Goal: Task Accomplishment & Management: Complete application form

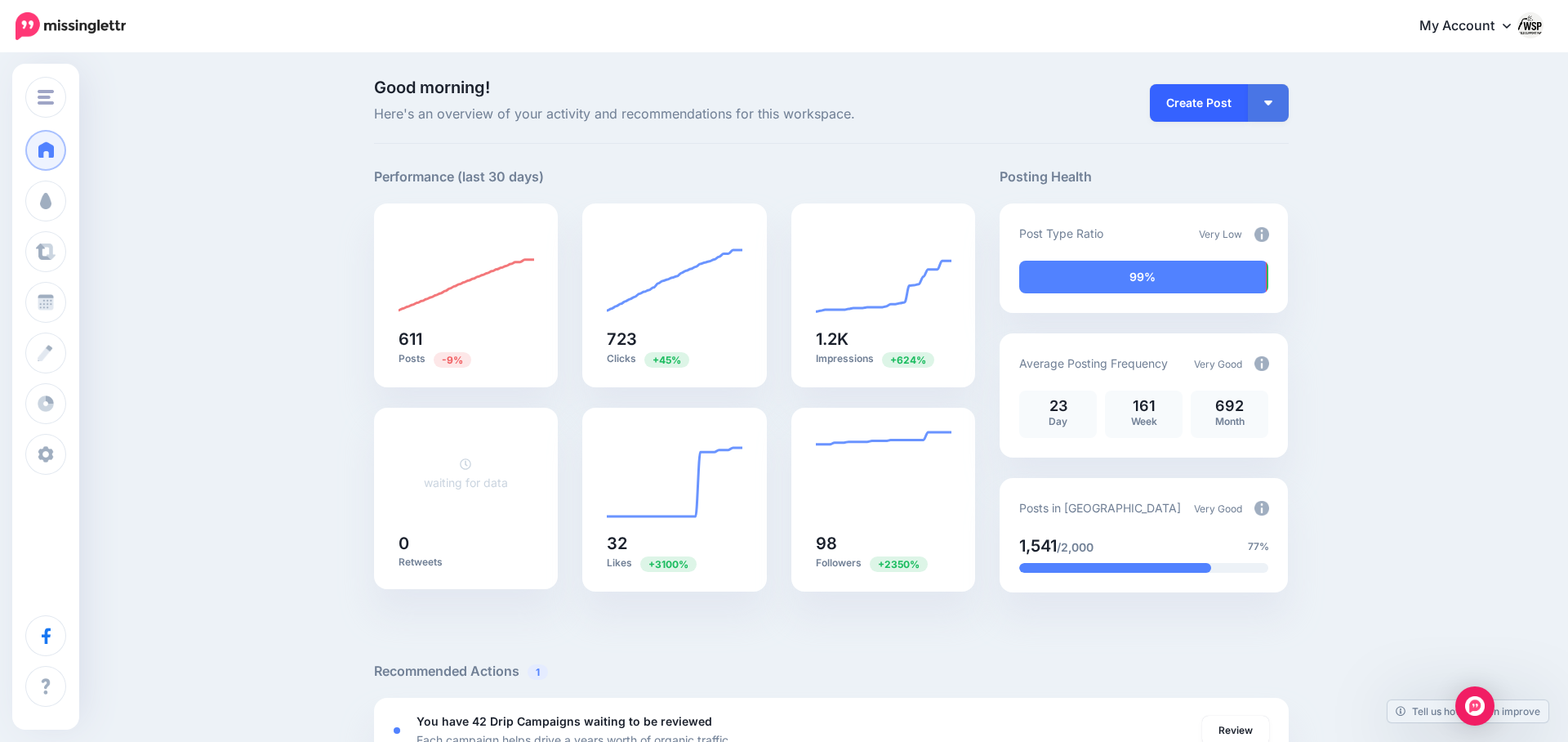
click at [1175, 104] on link "Create Post" at bounding box center [1198, 103] width 98 height 38
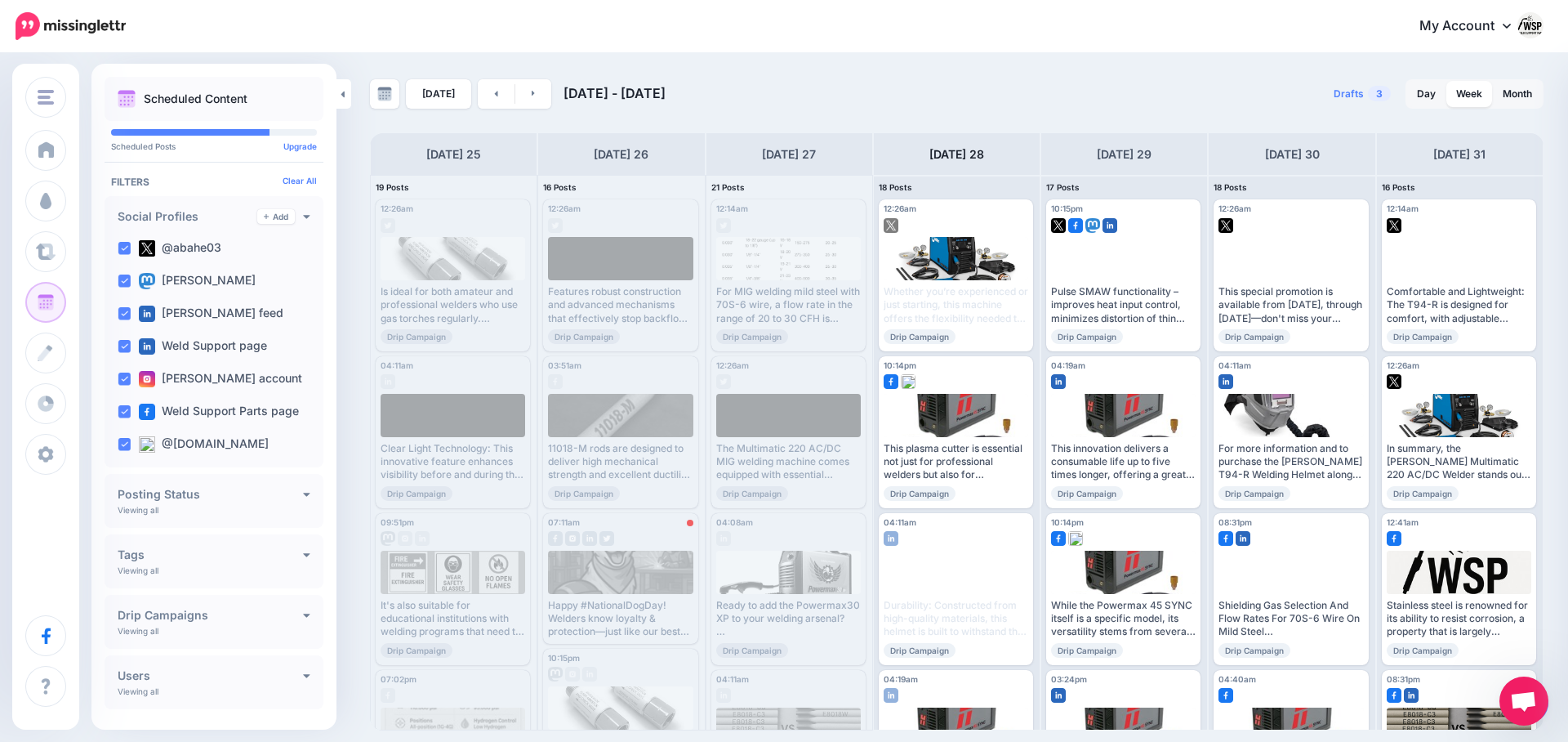
click at [1528, 688] on span "Open chat" at bounding box center [1524, 701] width 49 height 49
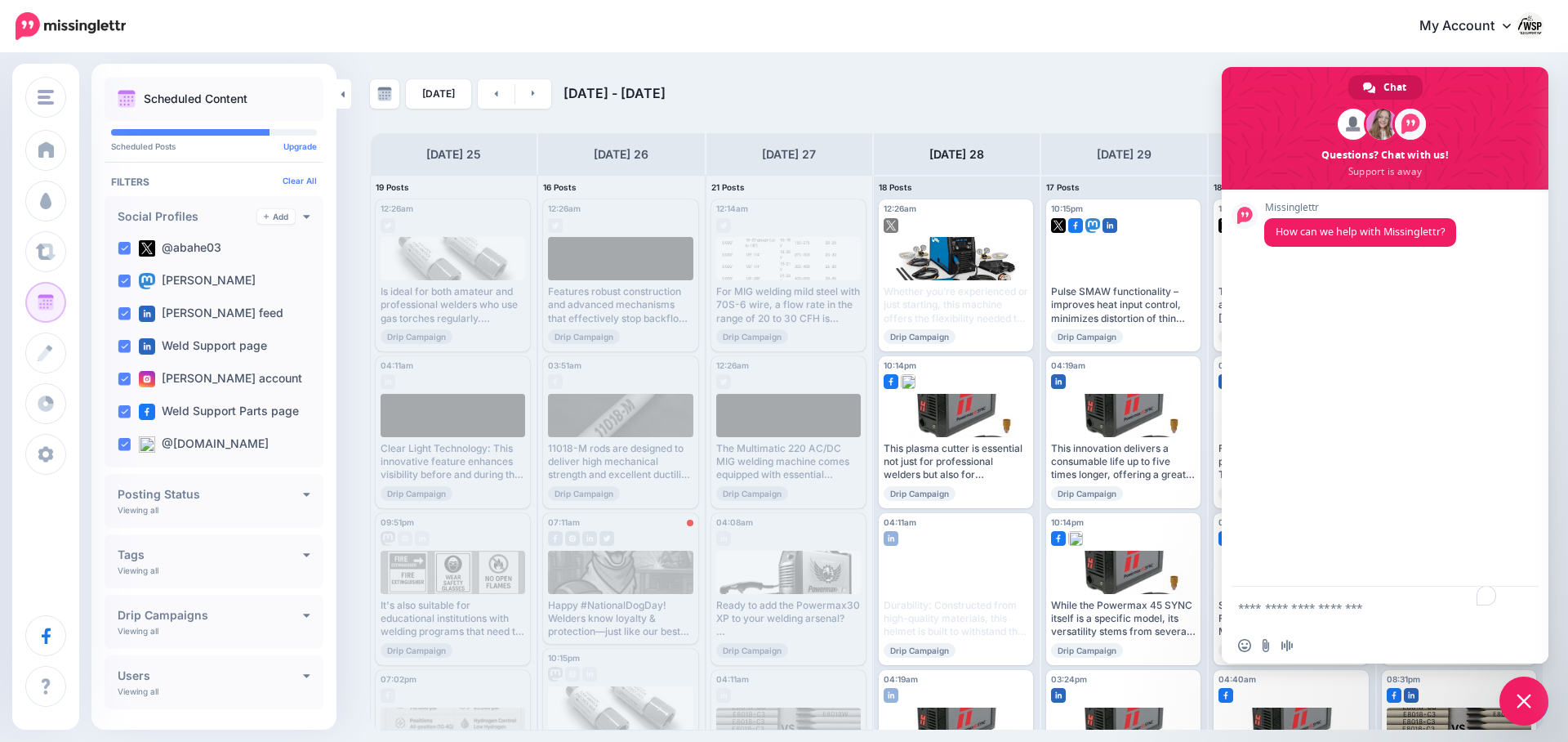
click at [1528, 707] on span "Close chat" at bounding box center [1524, 701] width 15 height 15
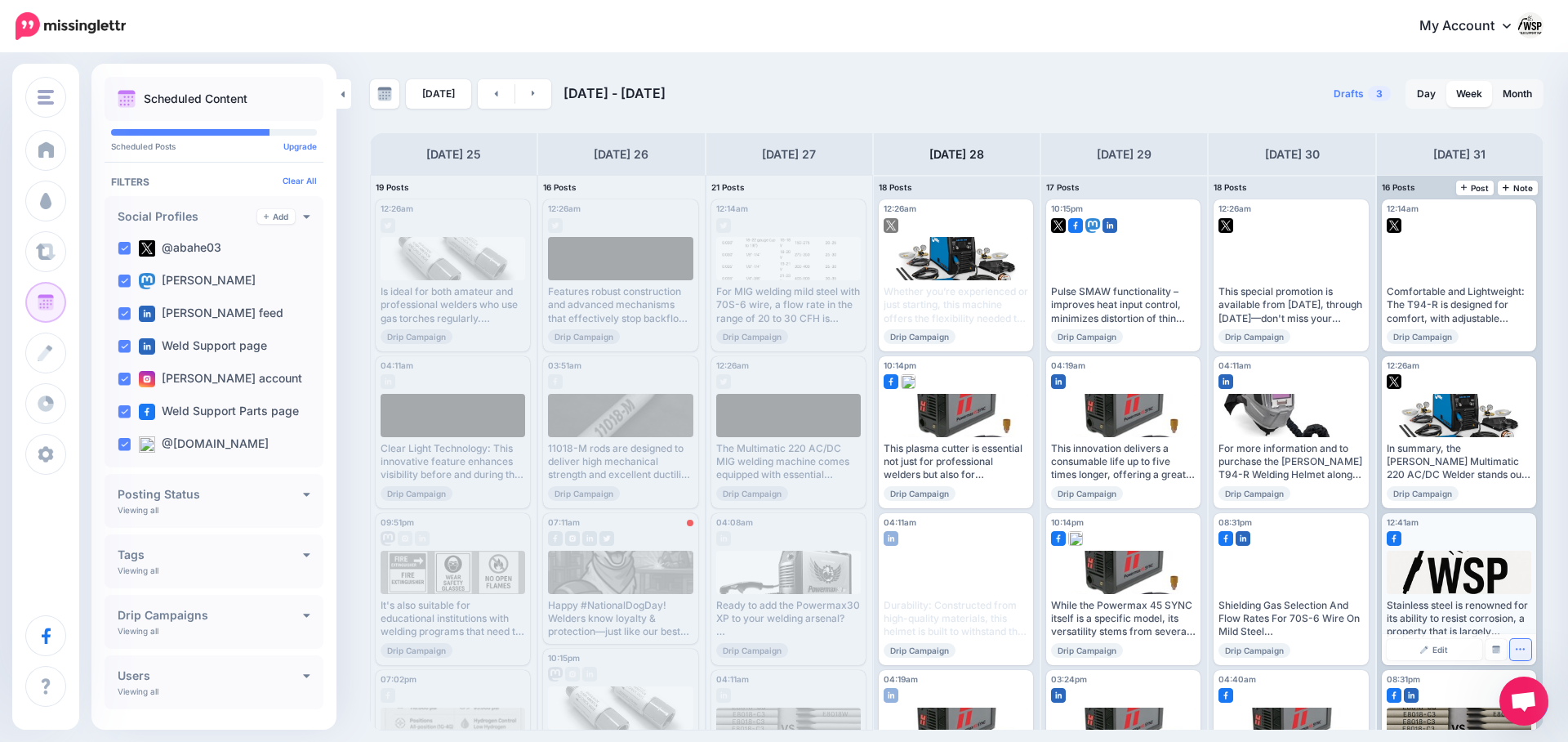
click at [1524, 648] on button "button" at bounding box center [1521, 650] width 21 height 21
click at [1559, 578] on div "[DATE] [DATE] - [DATE] Drafts 3 Day Week Month PRO TIP" at bounding box center [784, 393] width 1568 height 675
click at [1516, 697] on span "Open chat" at bounding box center [1524, 703] width 27 height 23
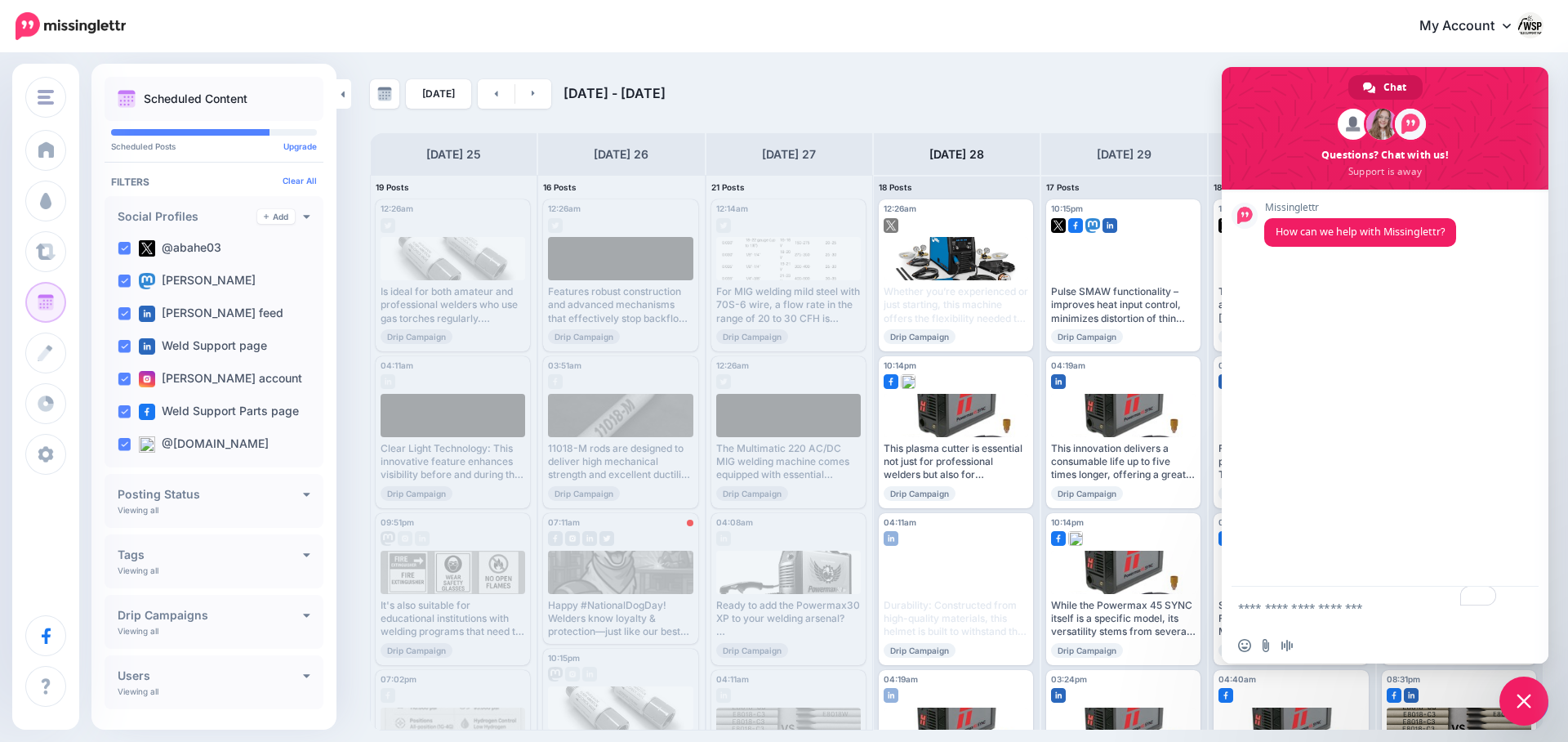
click at [1517, 697] on span "Close chat" at bounding box center [1524, 701] width 15 height 15
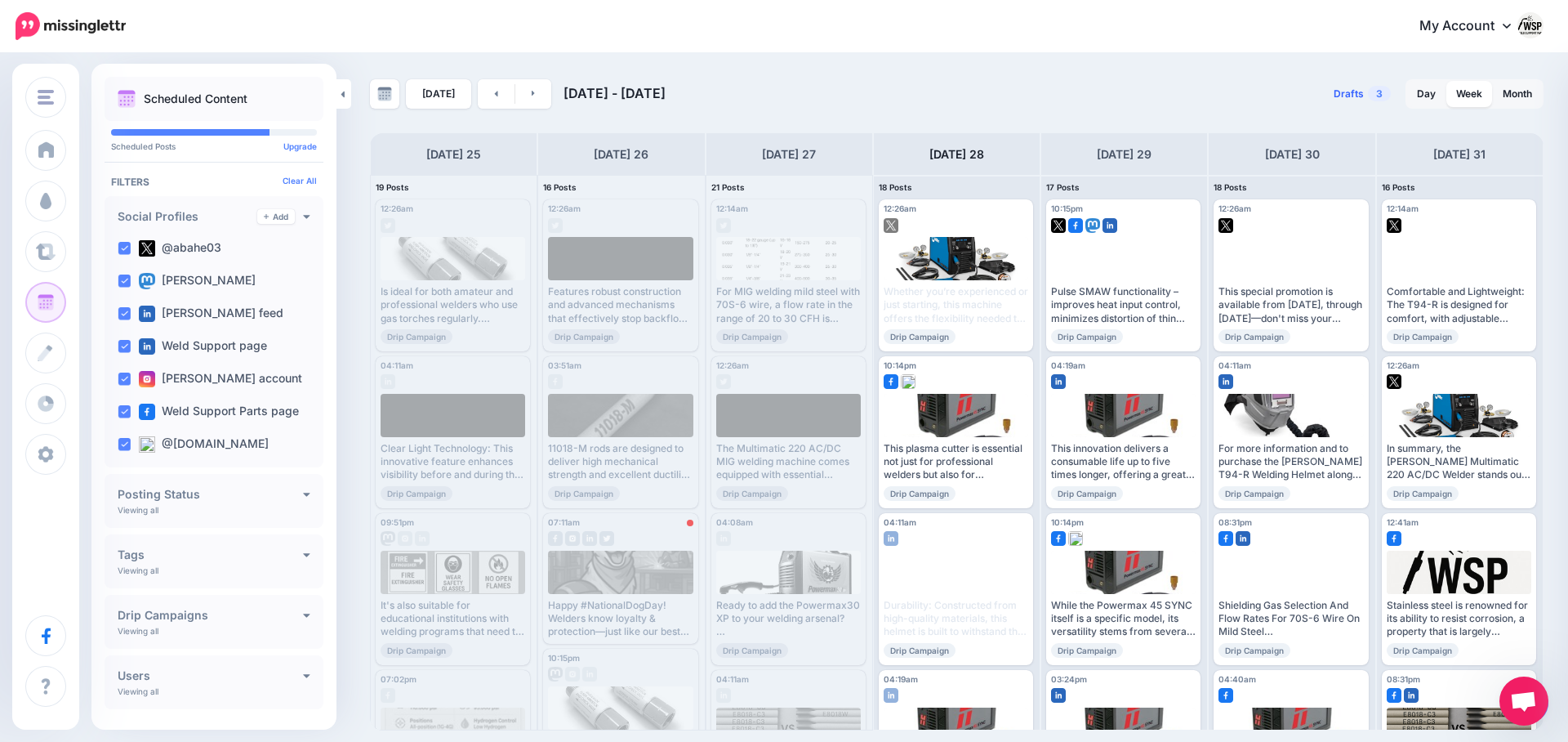
click at [1356, 93] on span "Drafts" at bounding box center [1349, 94] width 30 height 10
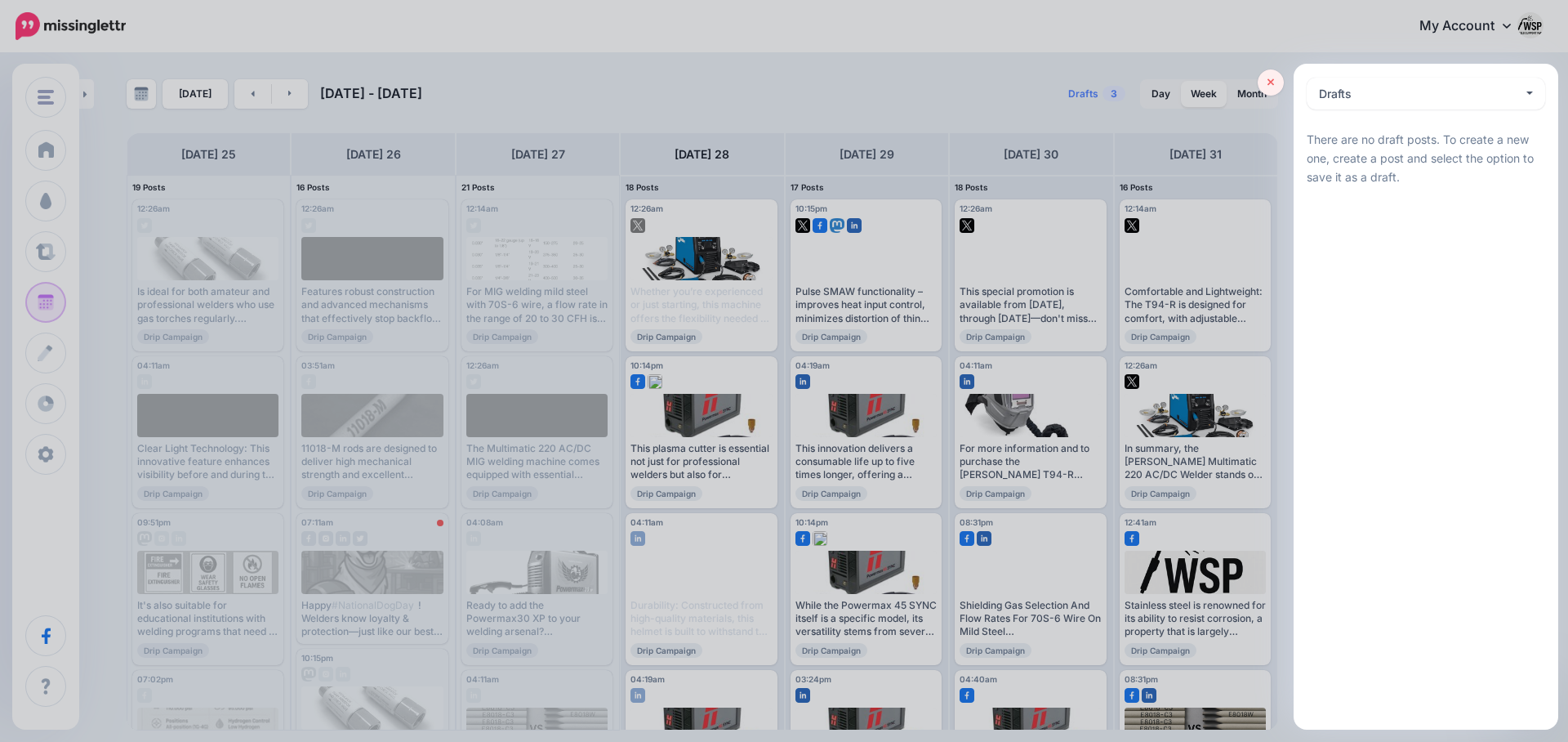
click at [1272, 81] on icon at bounding box center [1271, 82] width 7 height 7
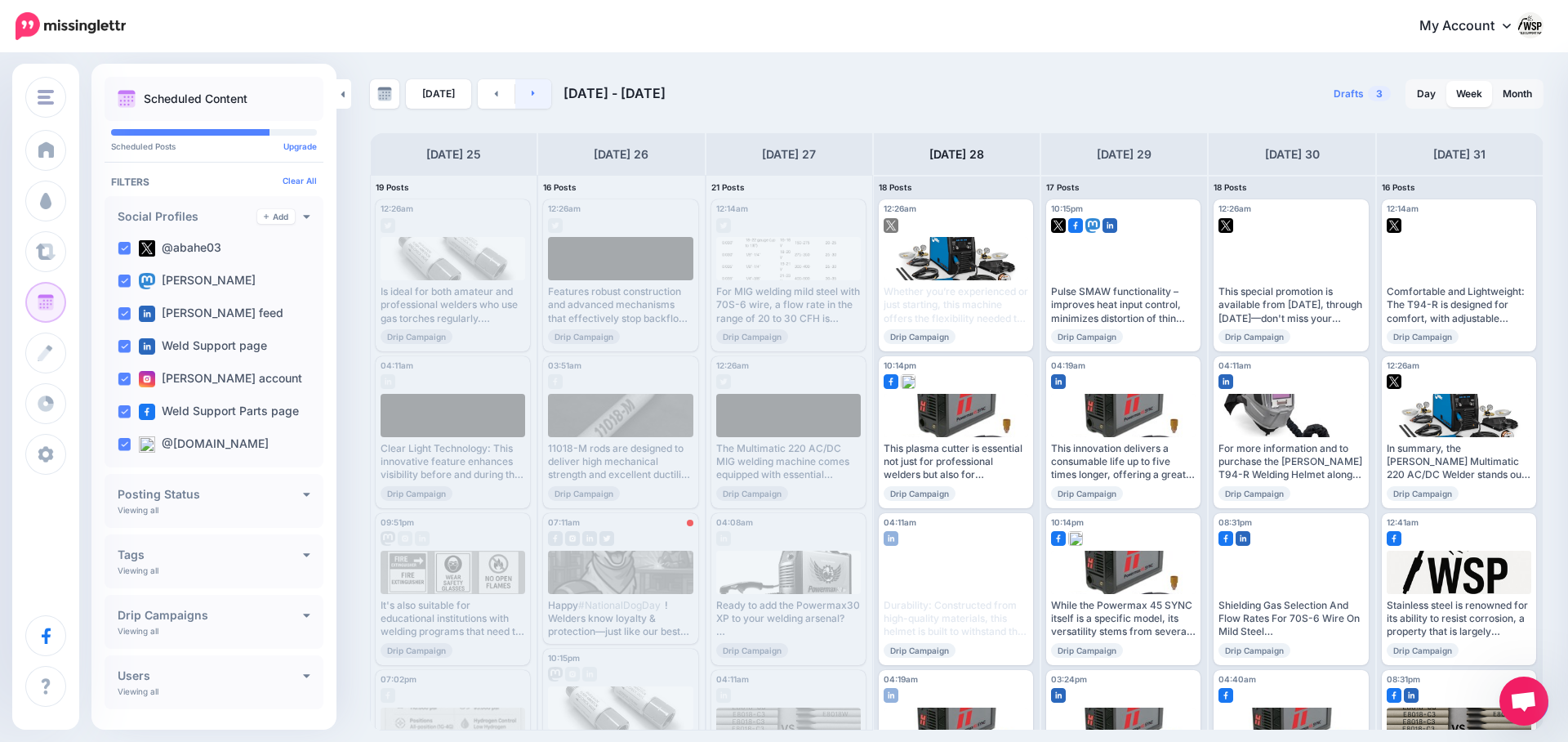
click at [536, 93] on link at bounding box center [534, 94] width 37 height 30
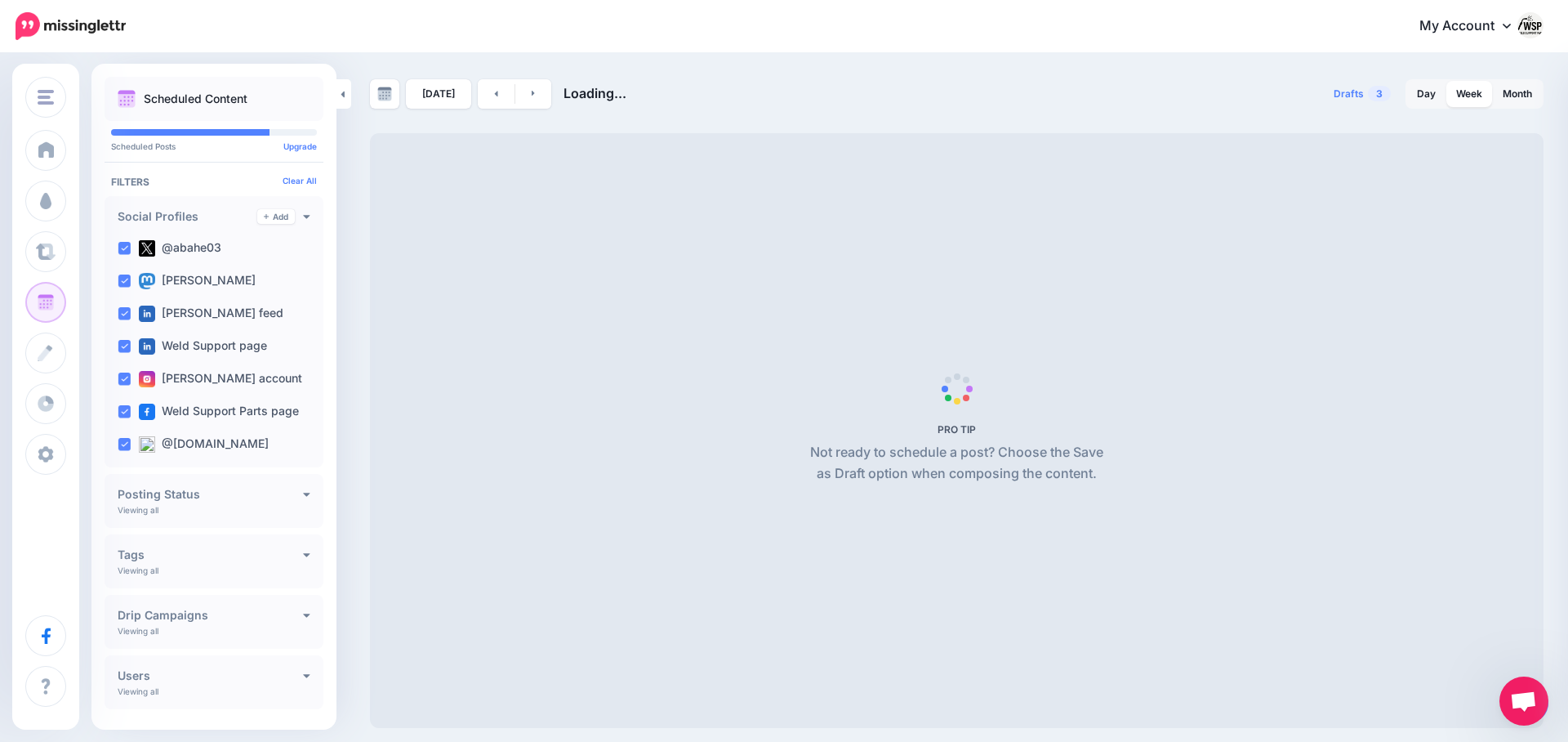
click at [738, 72] on div "[DATE] Loading... Drafts 3 Day Week Month PRO TIP" at bounding box center [784, 391] width 1568 height 673
click at [1426, 94] on link "Day" at bounding box center [1426, 94] width 39 height 26
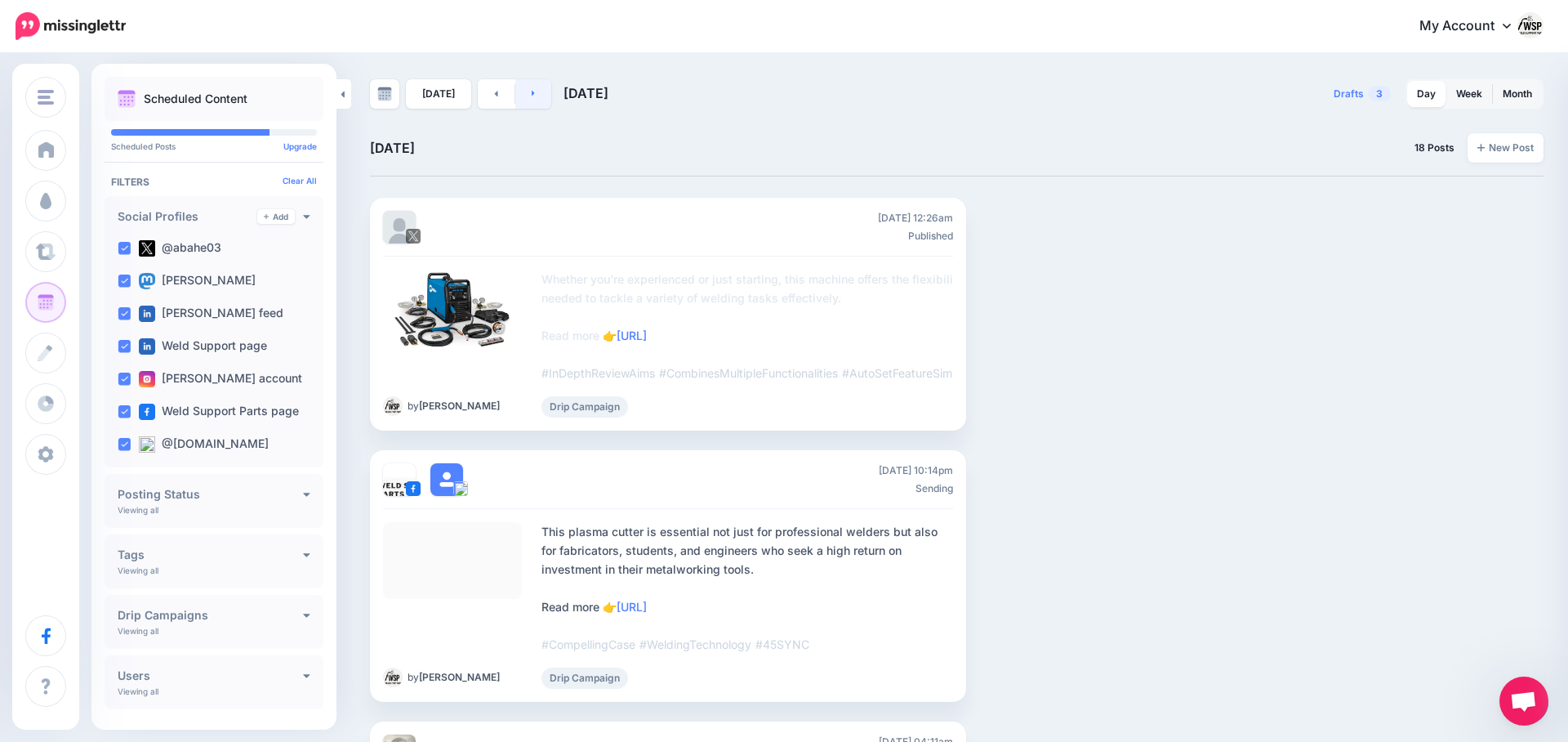
click at [532, 96] on link at bounding box center [534, 94] width 37 height 30
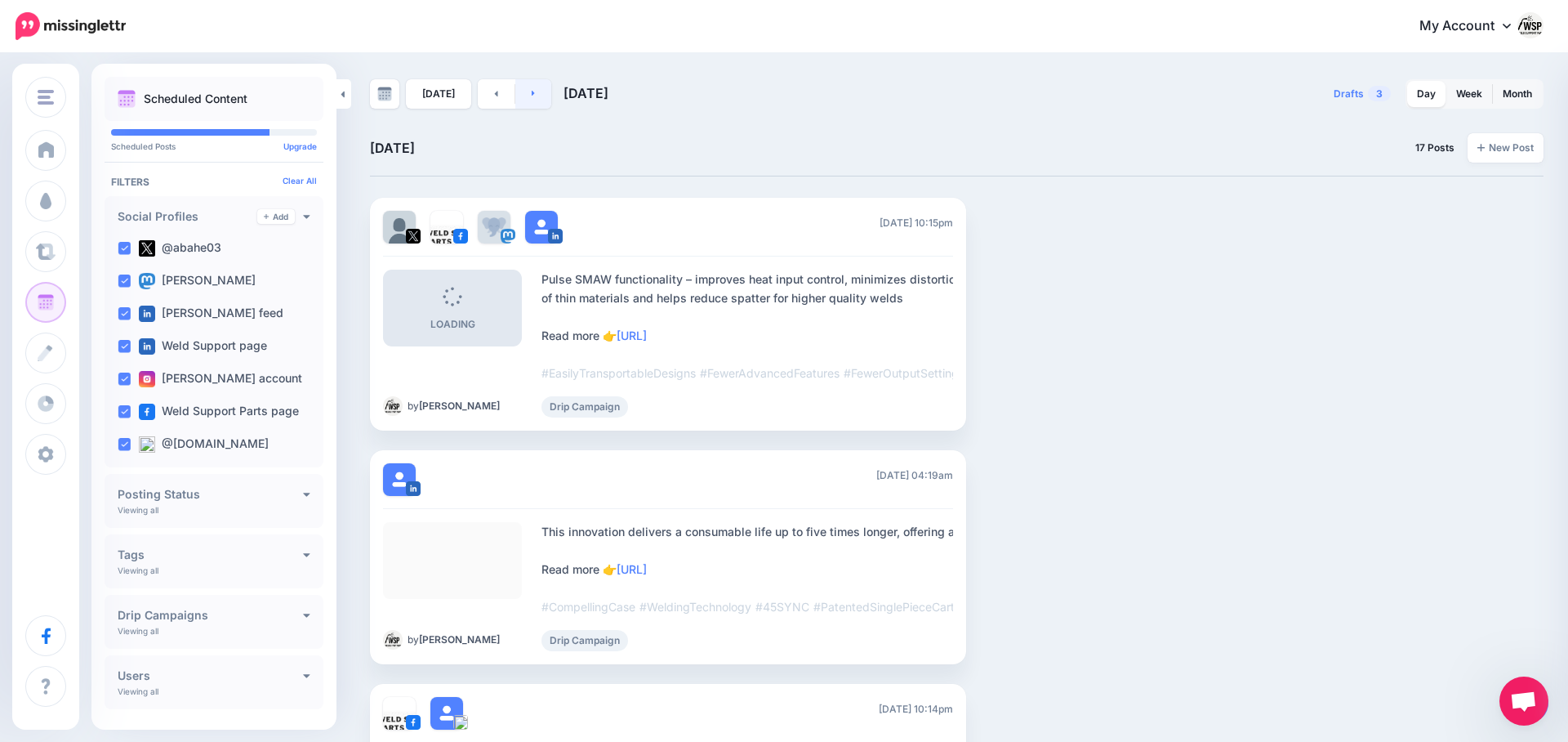
click at [532, 96] on link at bounding box center [534, 94] width 37 height 30
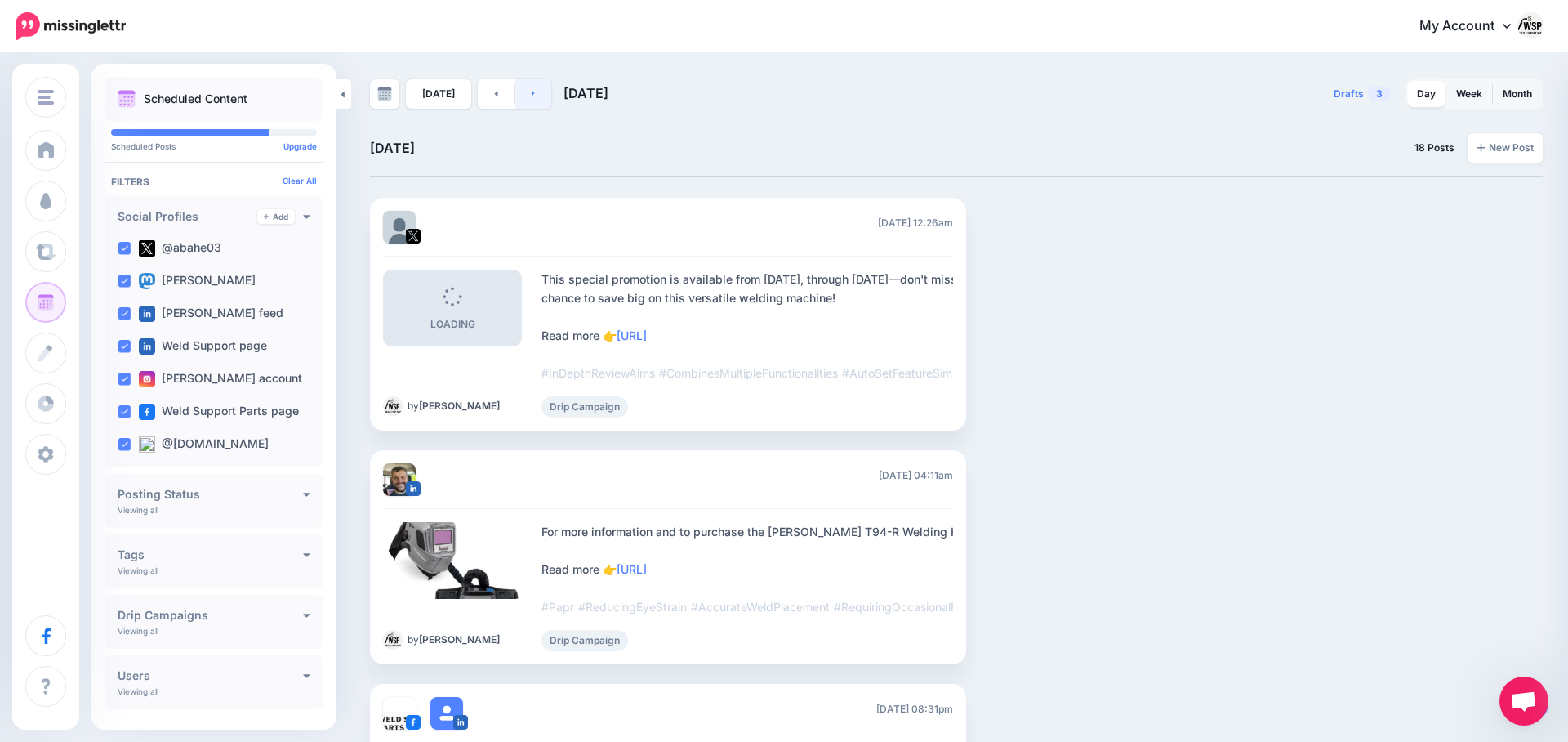
click at [532, 96] on link at bounding box center [534, 94] width 37 height 30
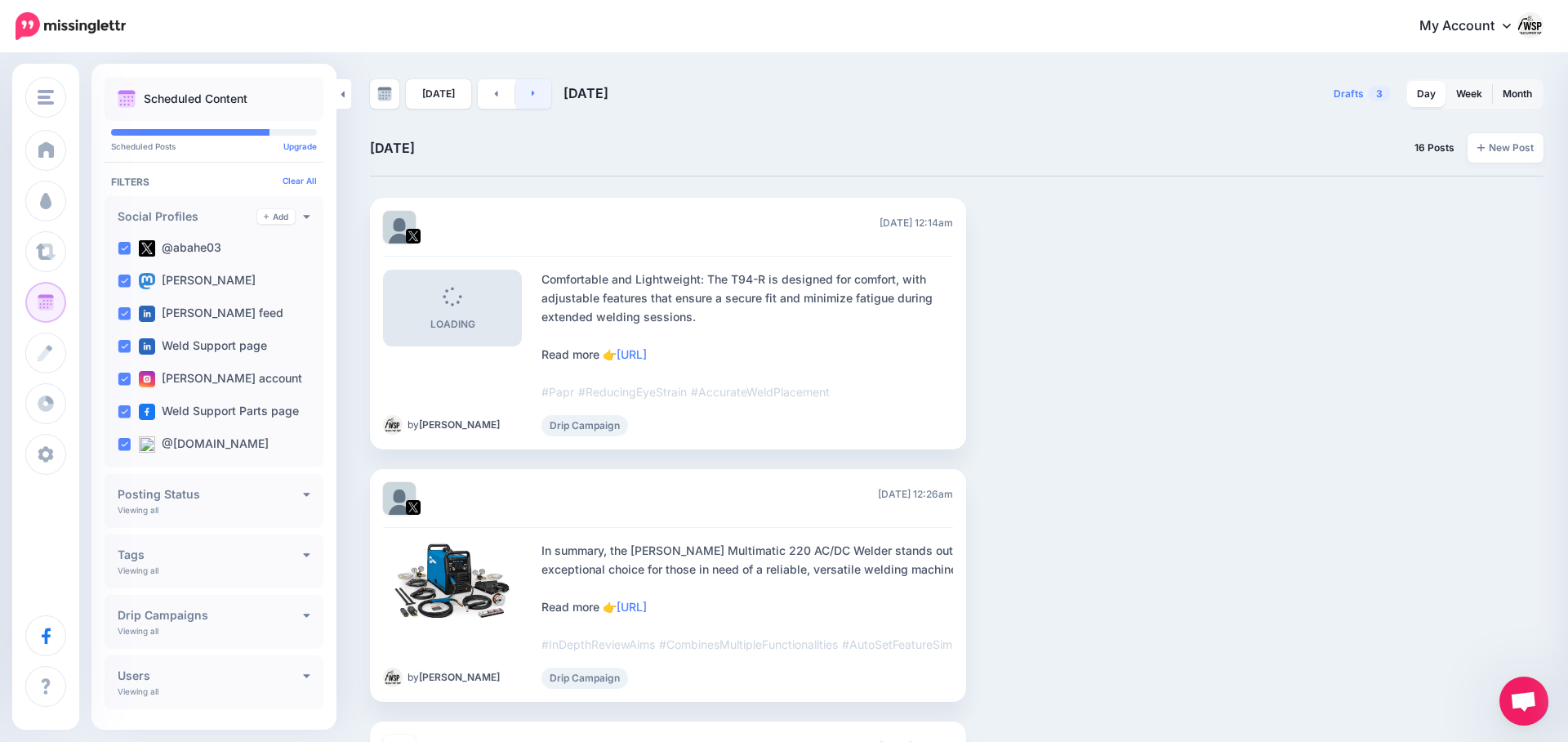
click at [536, 94] on link at bounding box center [534, 94] width 37 height 30
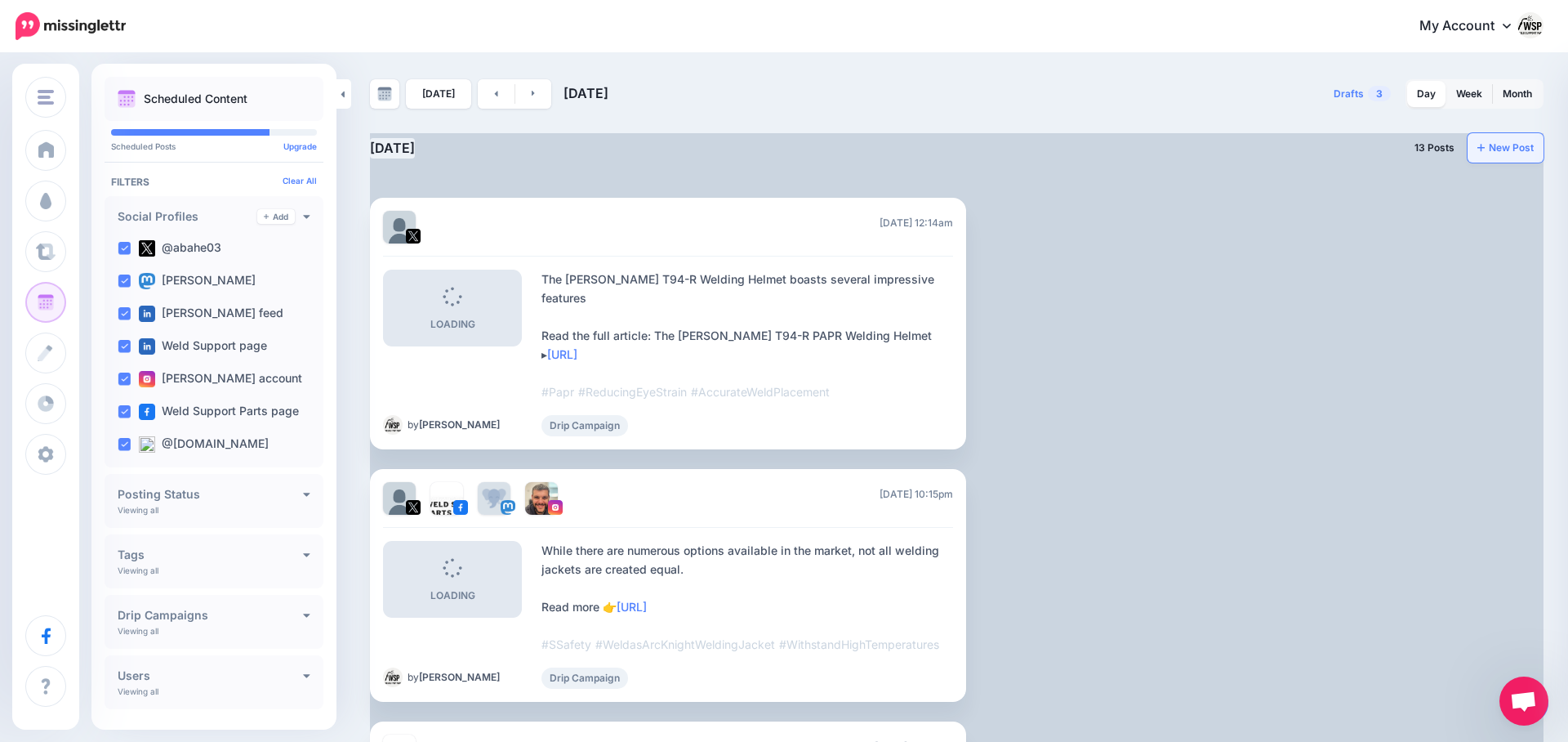
click at [1494, 151] on link "New Post" at bounding box center [1506, 148] width 76 height 30
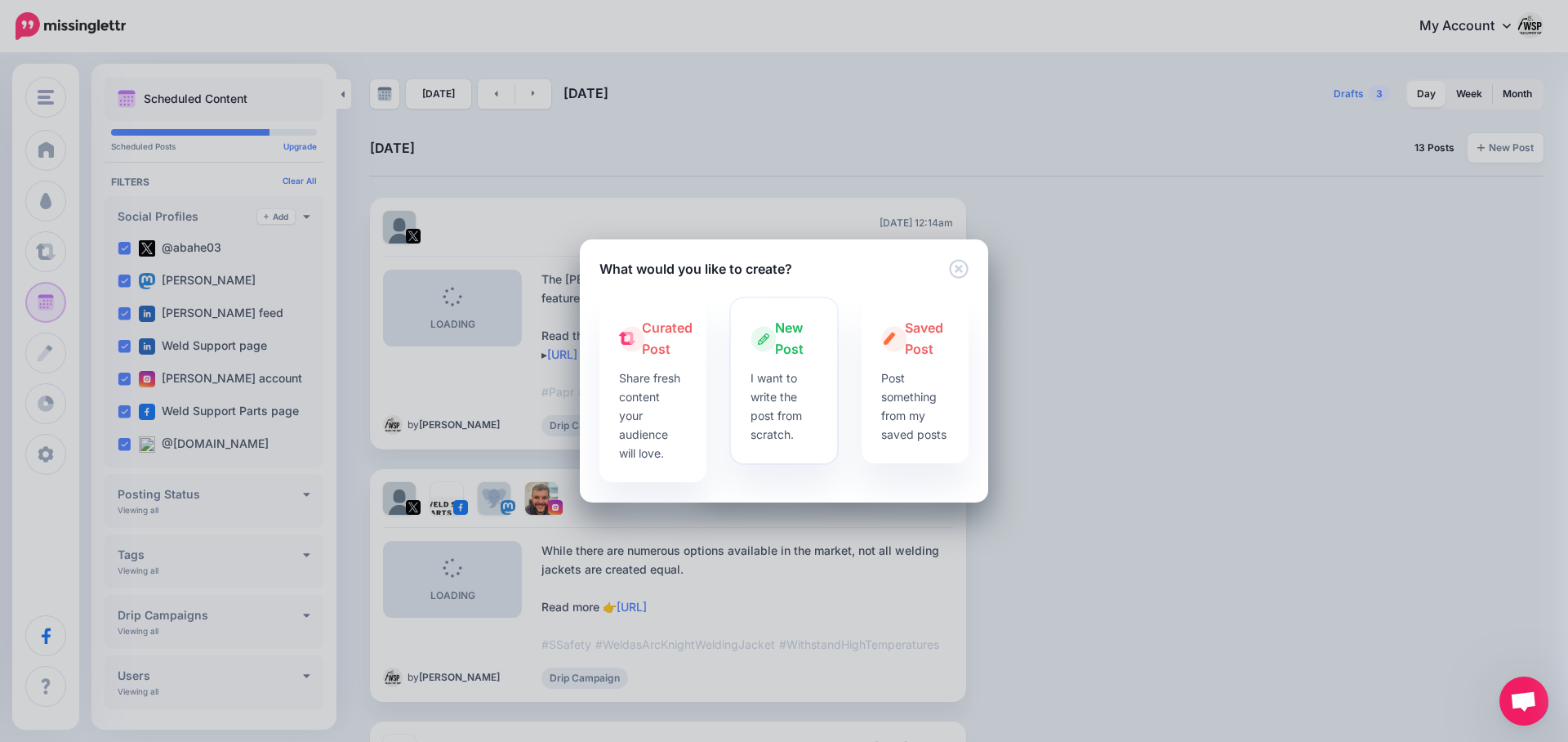
click at [778, 408] on p "I want to write the post from scratch." at bounding box center [784, 405] width 68 height 75
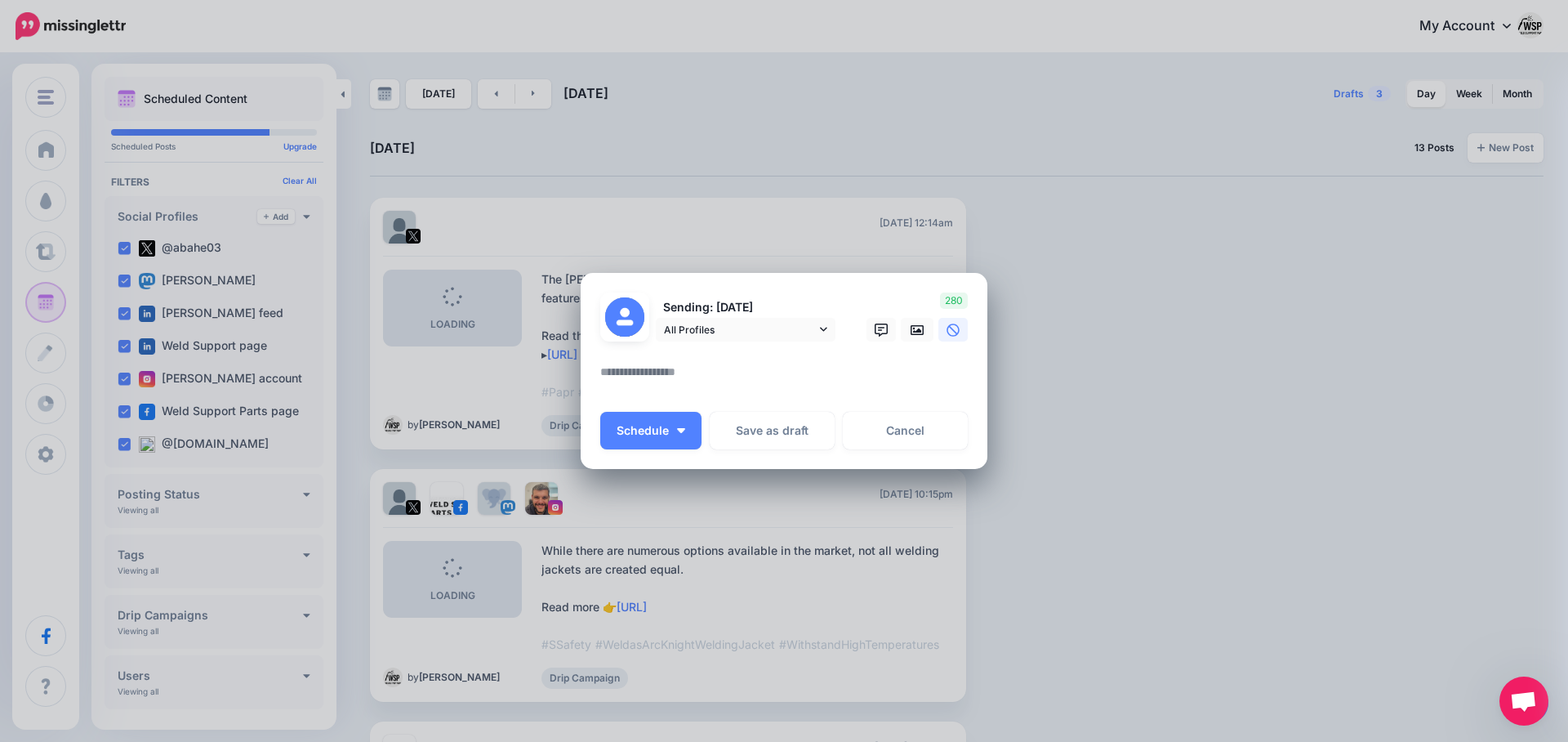
click at [715, 383] on textarea at bounding box center [788, 378] width 375 height 32
paste textarea "**********"
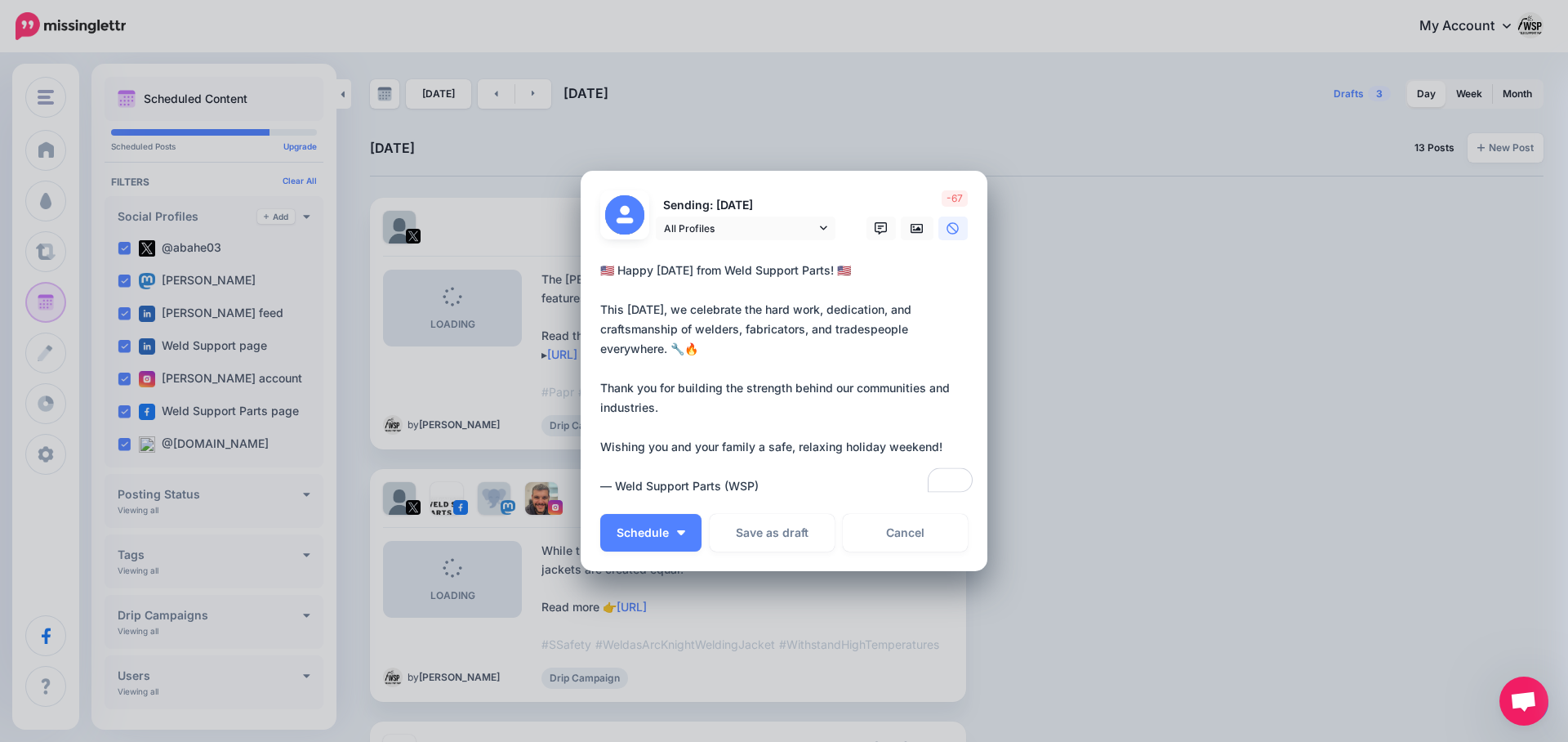
click at [714, 355] on textarea "**********" at bounding box center [788, 378] width 375 height 235
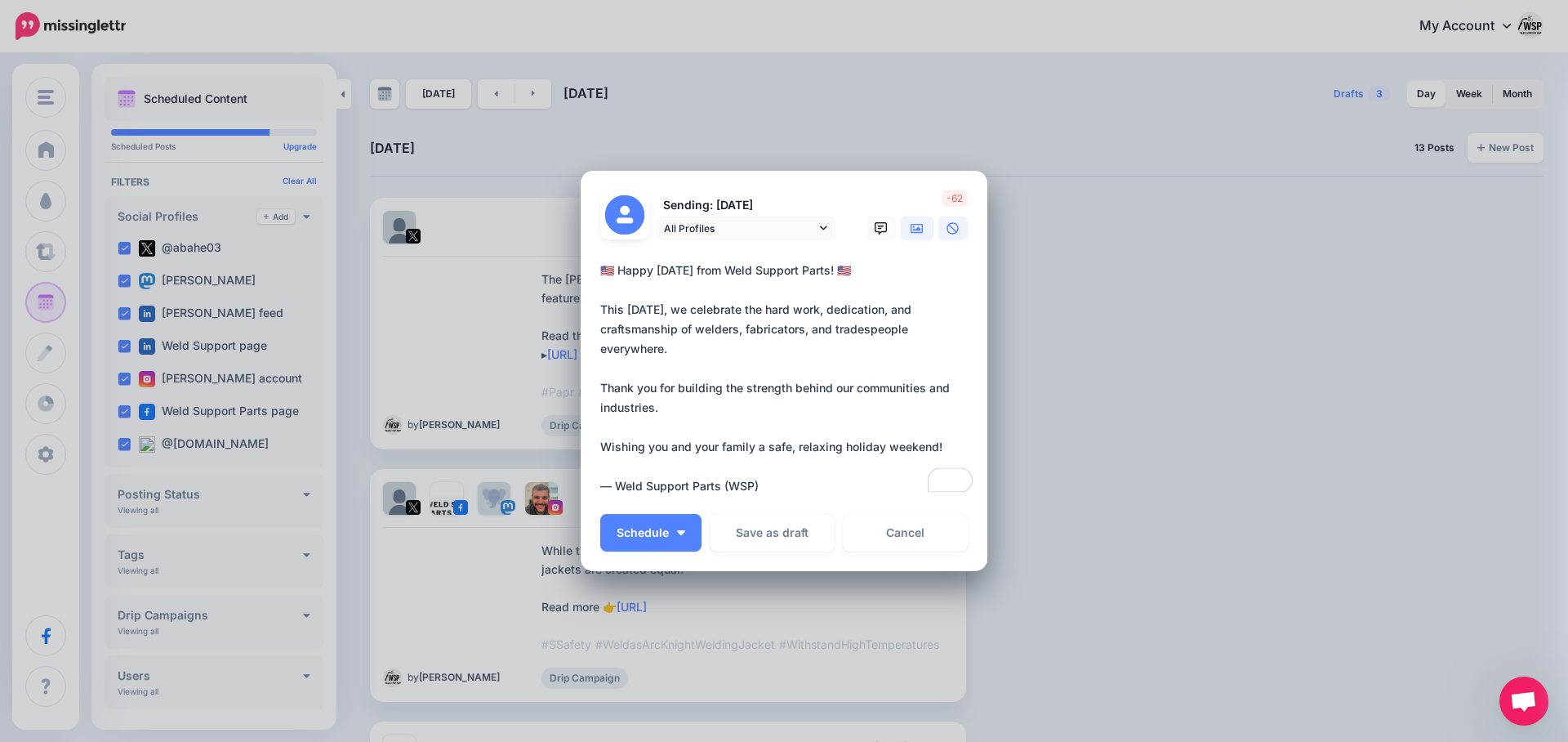
click at [913, 228] on icon at bounding box center [917, 228] width 13 height 13
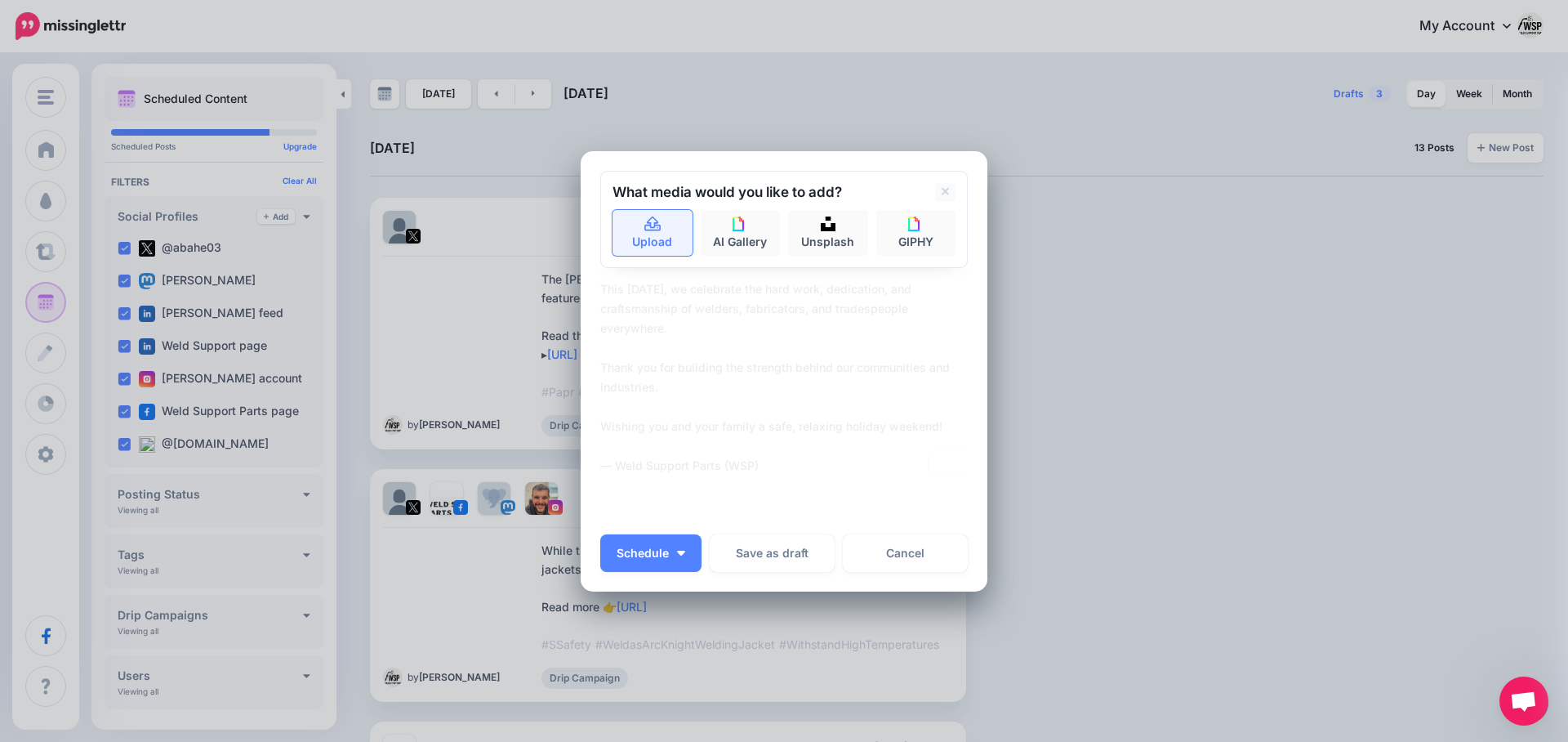
click at [638, 224] on link "Upload" at bounding box center [652, 233] width 80 height 46
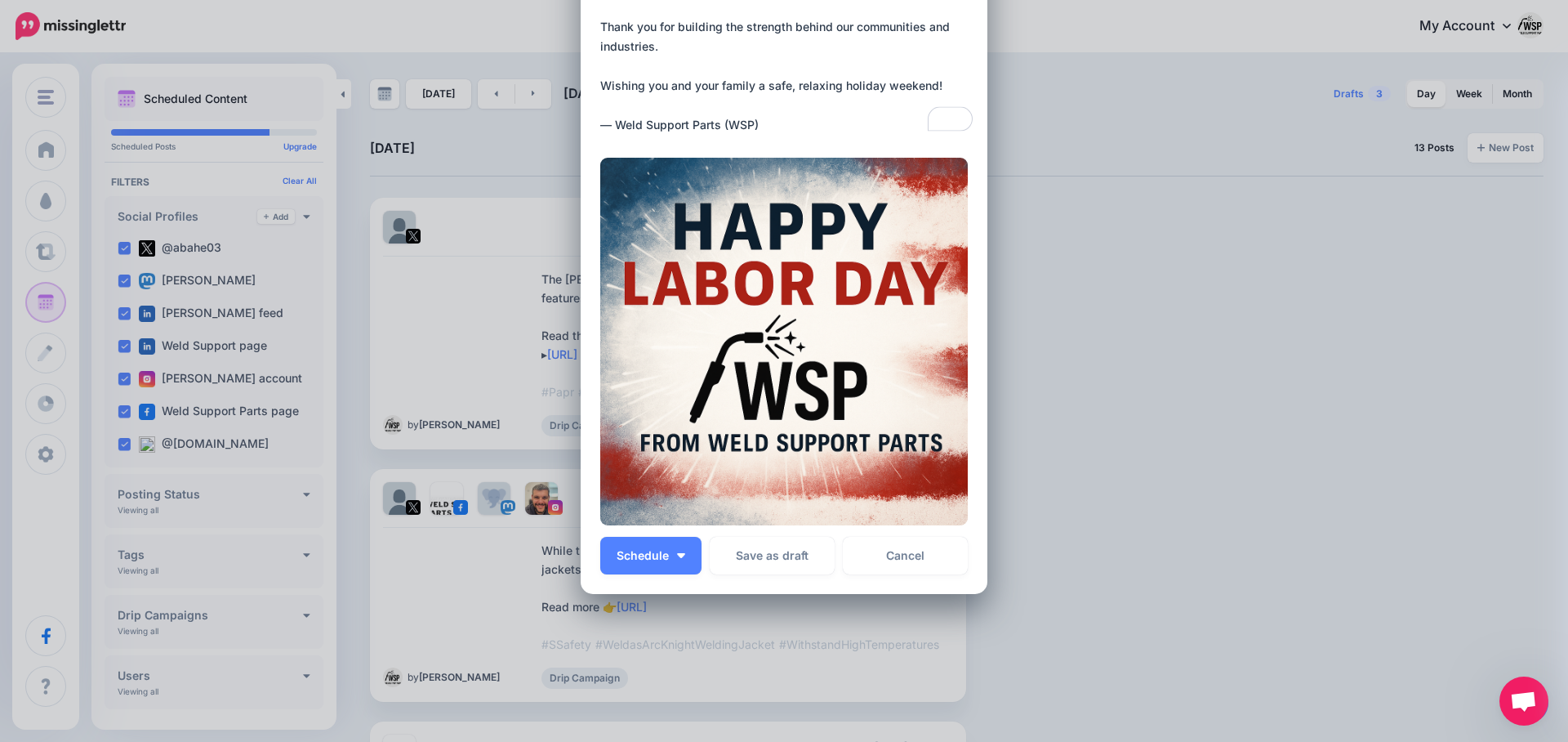
scroll to position [242, 0]
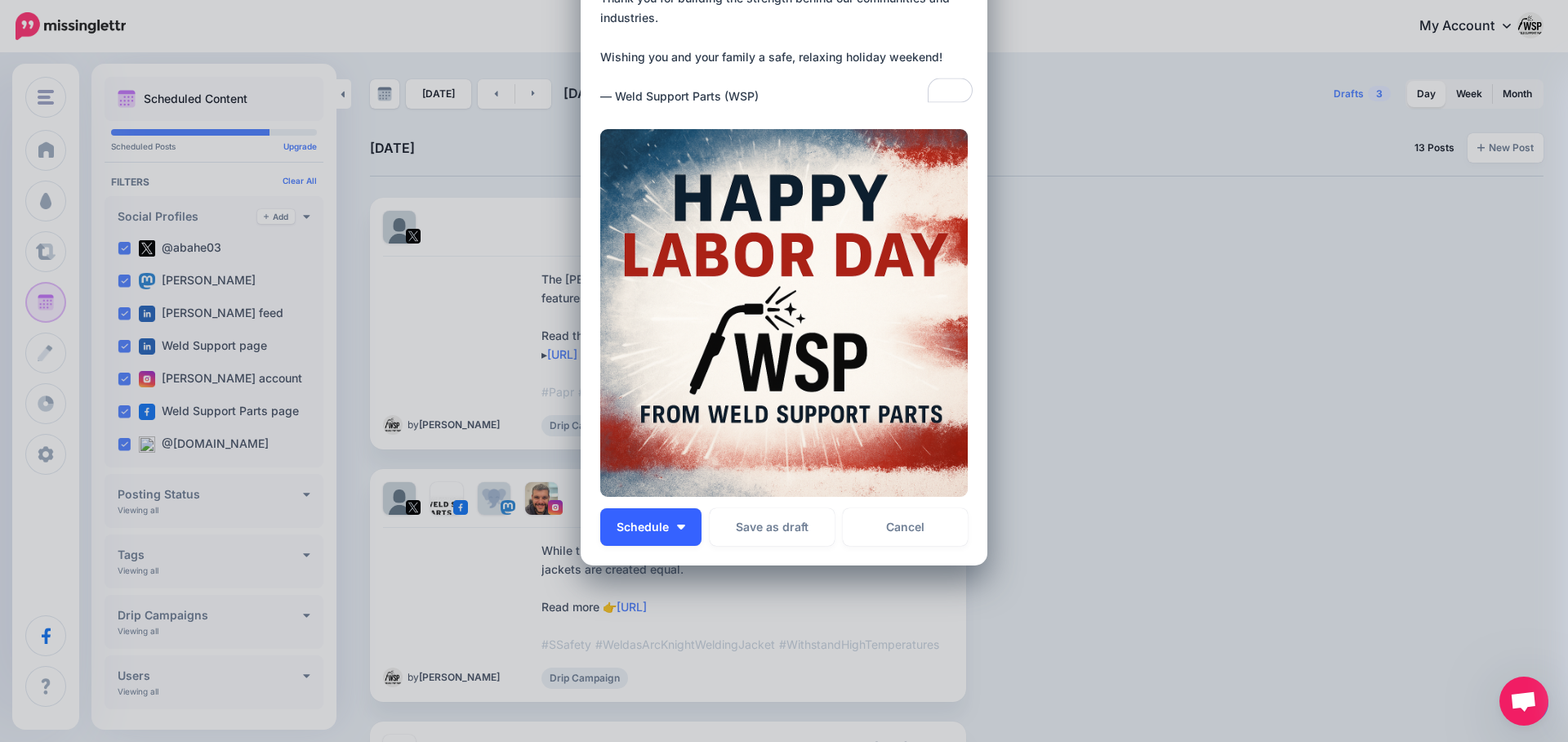
click at [677, 533] on button "Schedule" at bounding box center [651, 528] width 101 height 38
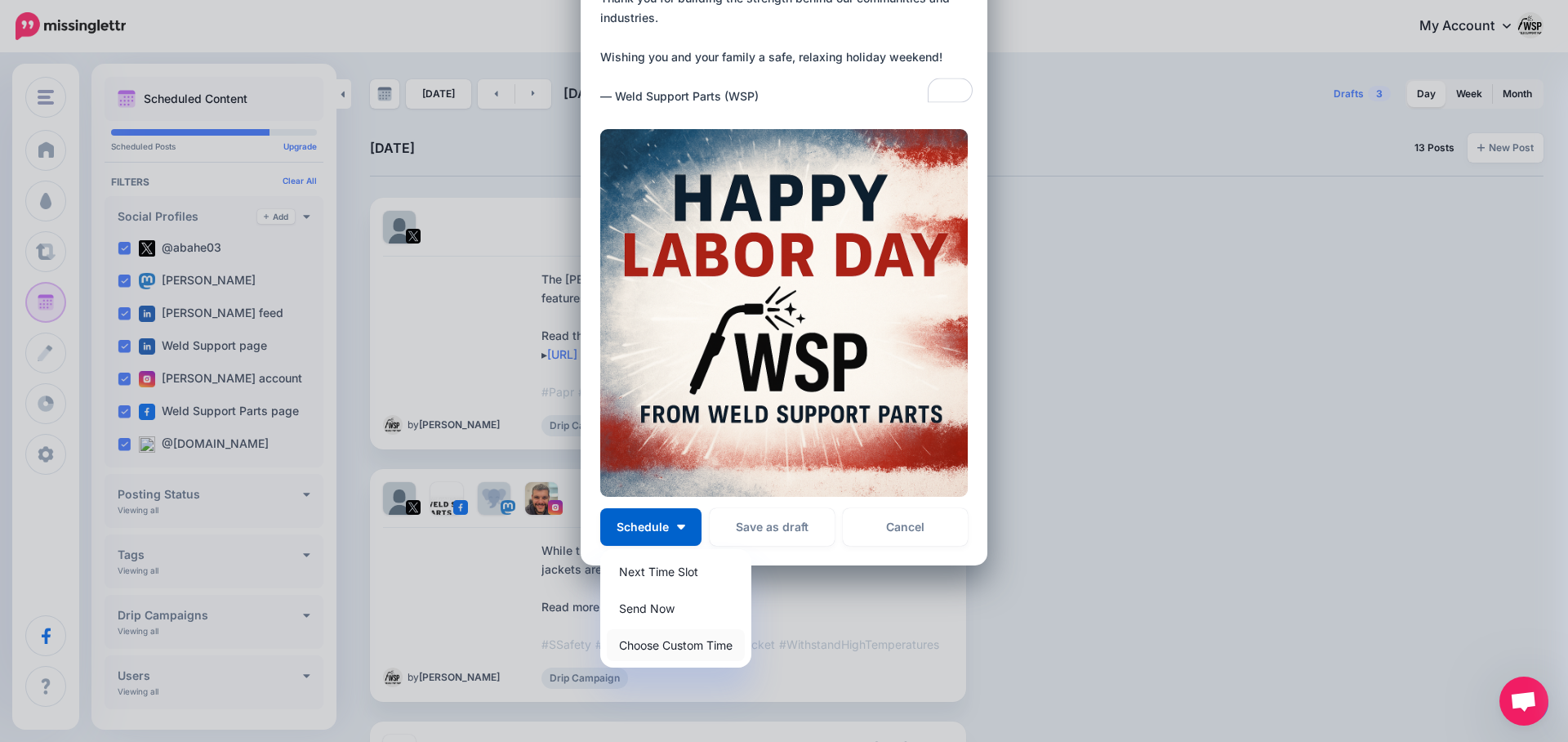
click at [666, 645] on link "Choose Custom Time" at bounding box center [676, 645] width 138 height 32
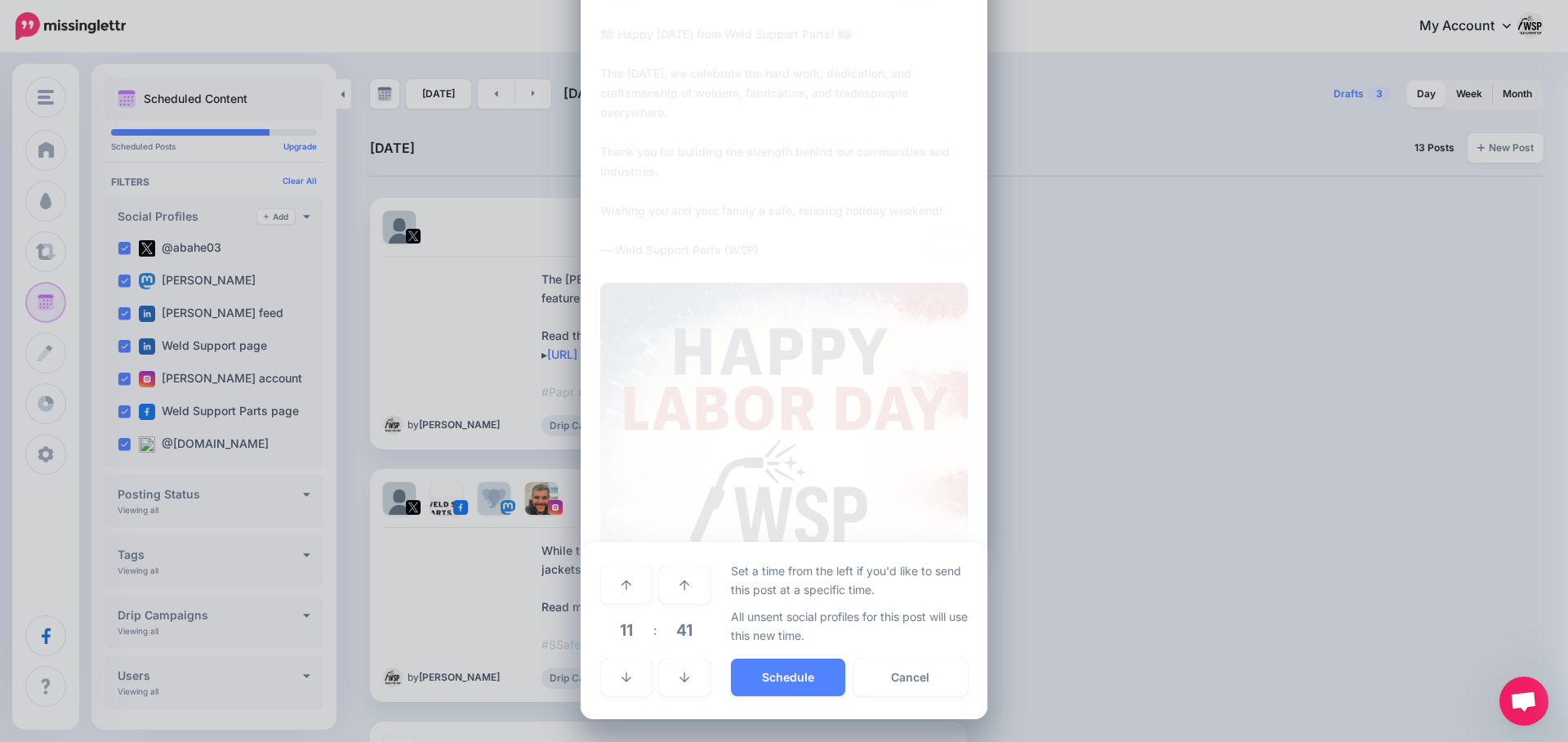
scroll to position [87, 0]
click at [637, 588] on link at bounding box center [627, 586] width 51 height 38
click at [628, 686] on link at bounding box center [627, 679] width 51 height 38
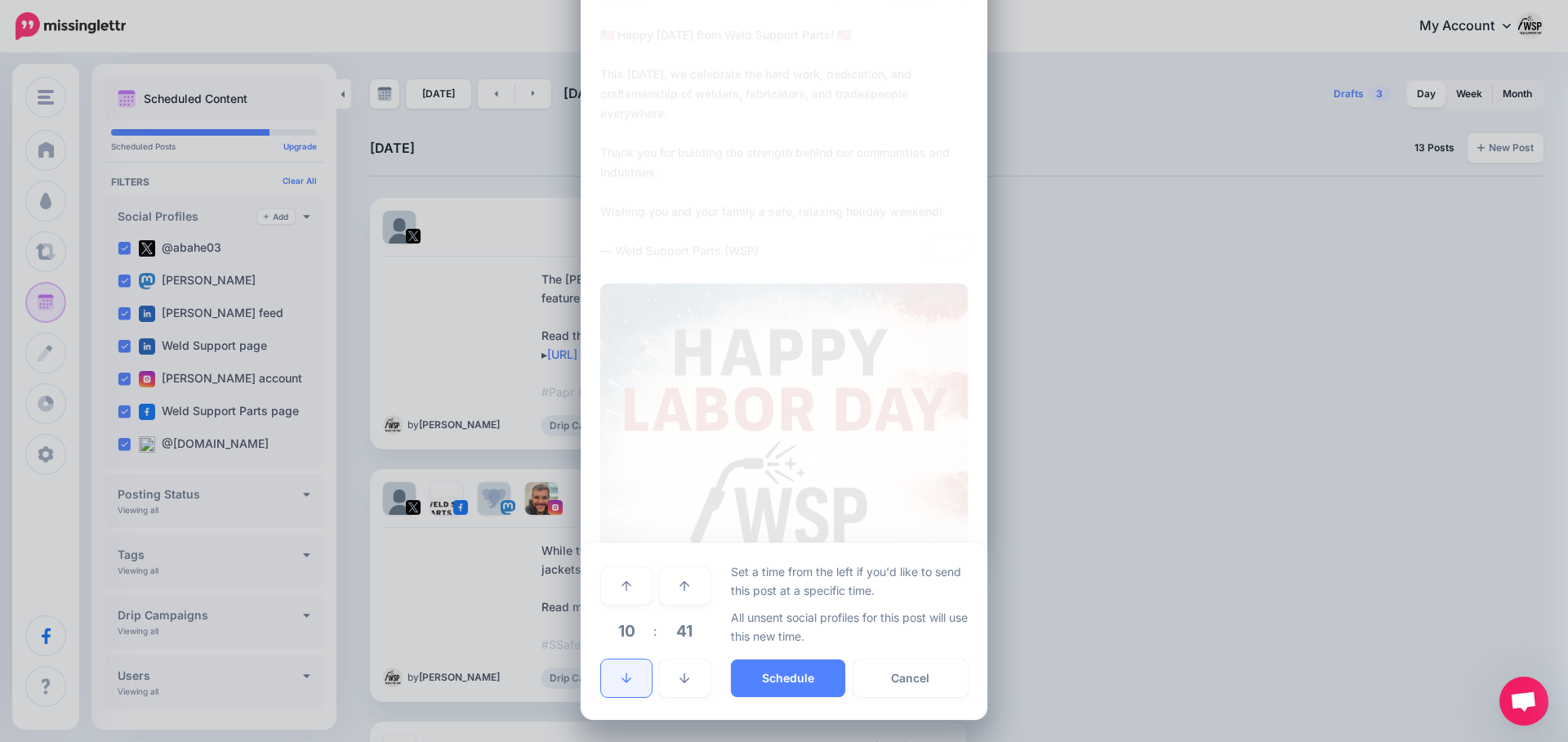
click at [628, 686] on link at bounding box center [627, 679] width 51 height 38
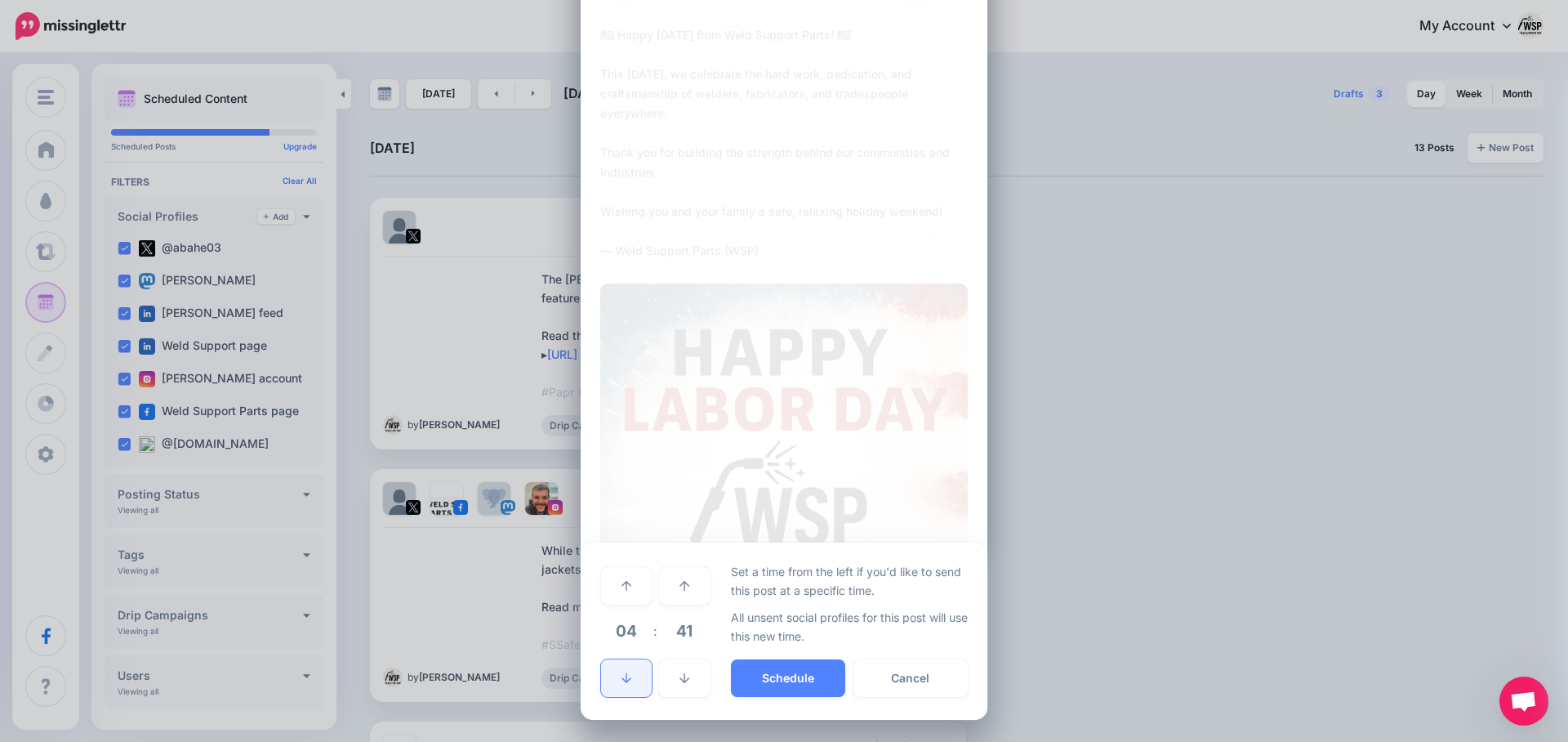
click at [628, 686] on link at bounding box center [627, 679] width 51 height 38
click at [628, 685] on link at bounding box center [627, 679] width 51 height 38
click at [623, 588] on icon at bounding box center [627, 586] width 10 height 12
click at [623, 587] on icon at bounding box center [627, 586] width 10 height 12
click at [691, 635] on span "41" at bounding box center [685, 631] width 44 height 44
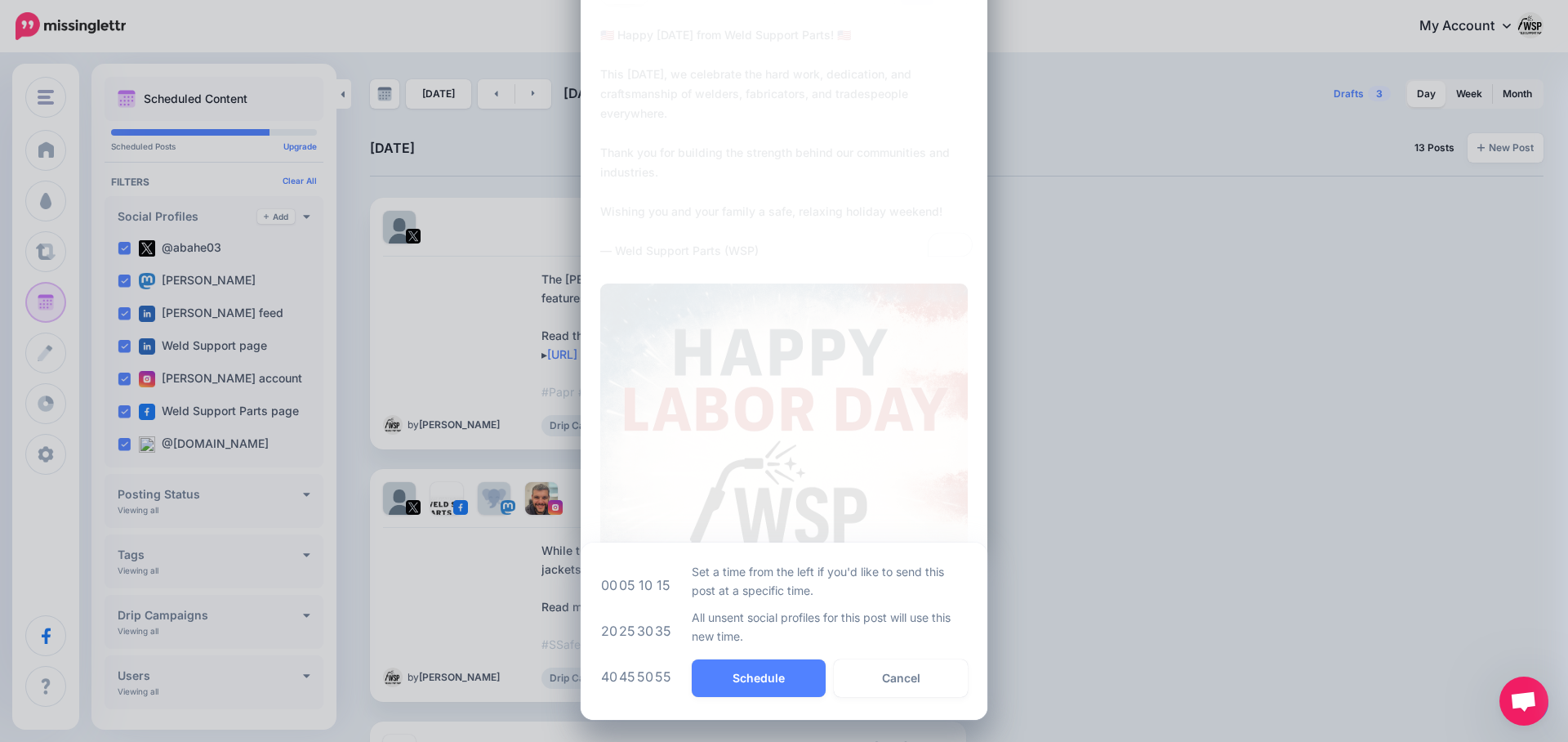
click at [692, 635] on p "All unsent social profiles for this post will use this new time." at bounding box center [830, 627] width 276 height 38
click at [637, 583] on td "10" at bounding box center [646, 585] width 18 height 46
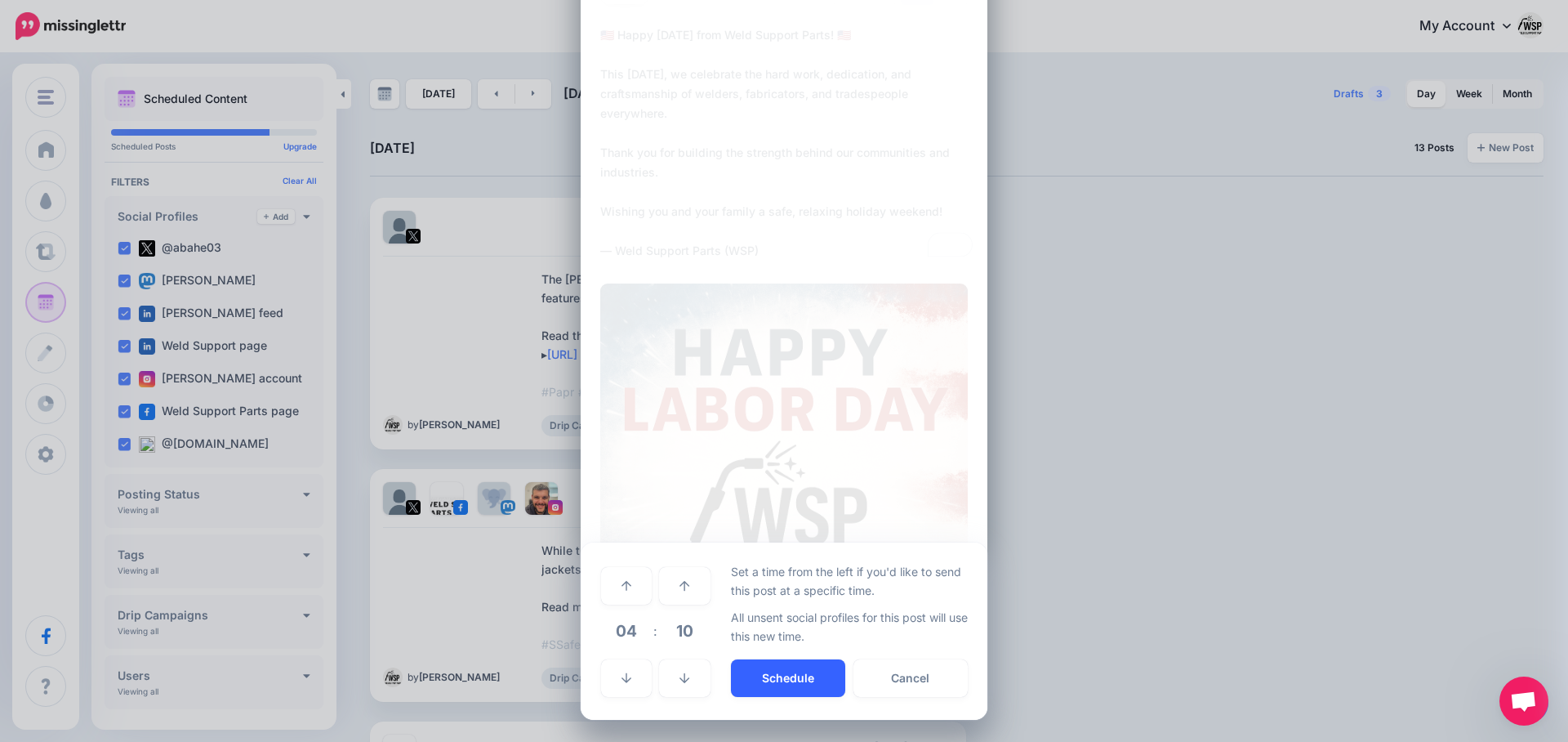
click at [809, 684] on button "Schedule" at bounding box center [788, 679] width 114 height 38
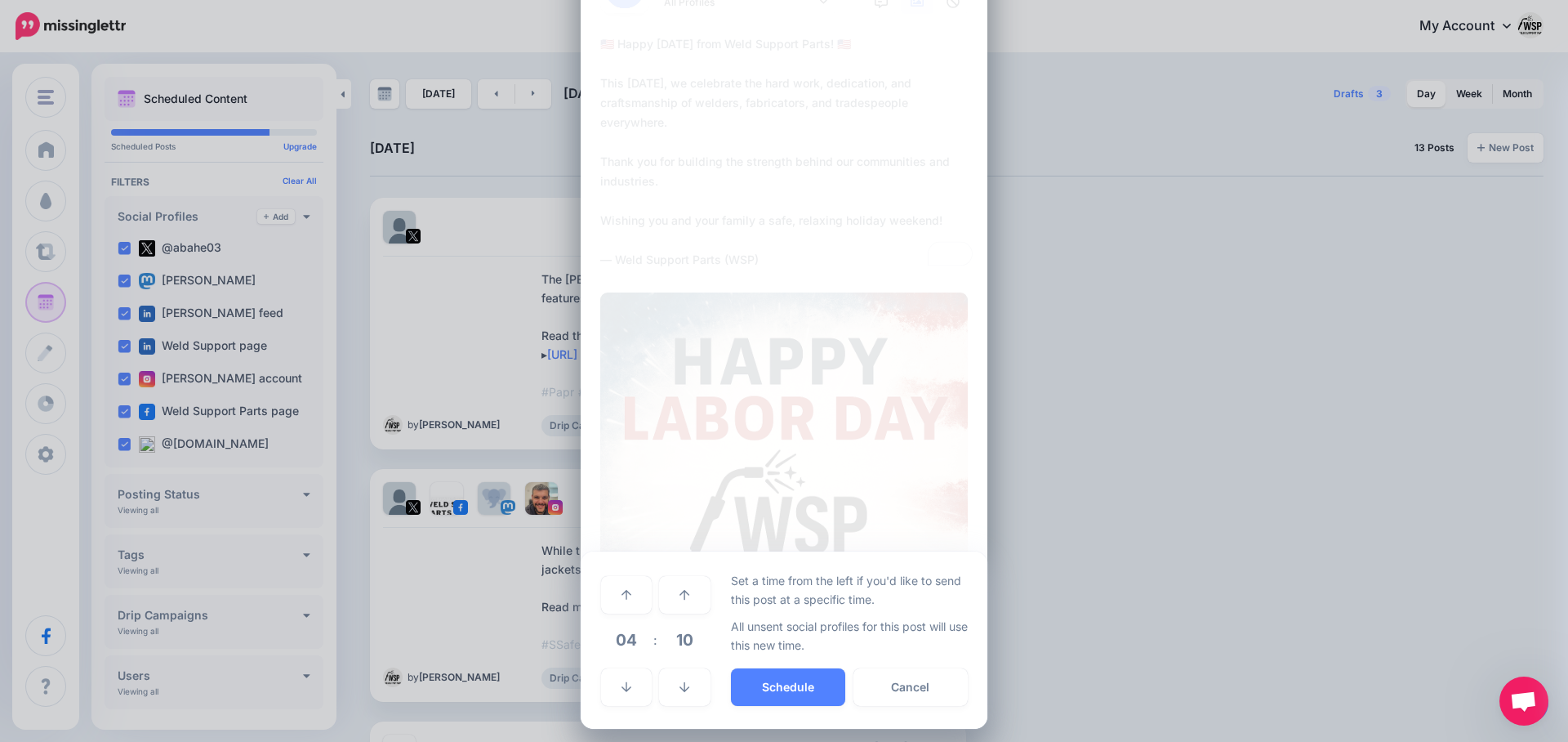
scroll to position [157, 0]
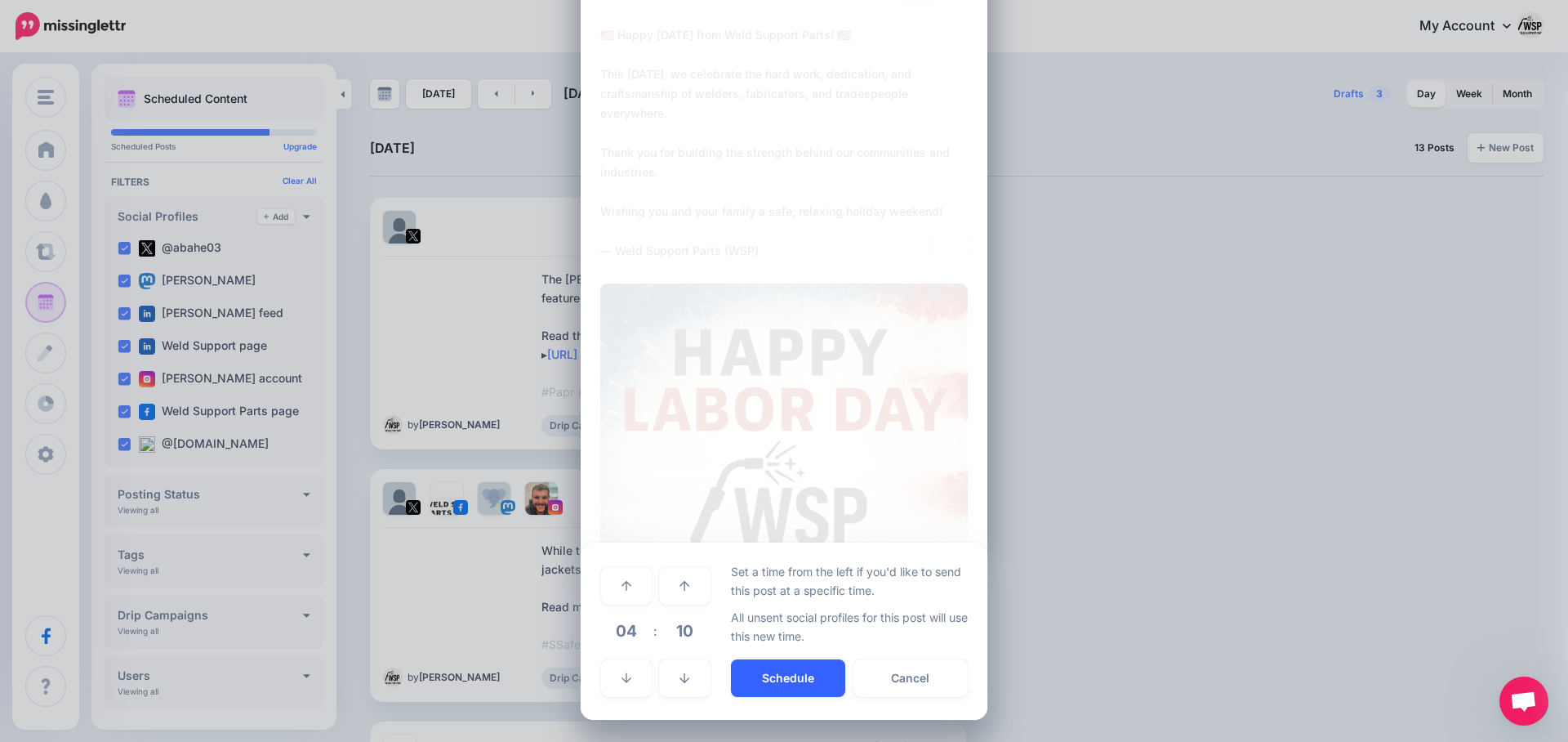
click at [796, 678] on button "Schedule" at bounding box center [788, 679] width 114 height 38
click at [891, 673] on button "Cancel" at bounding box center [910, 679] width 114 height 38
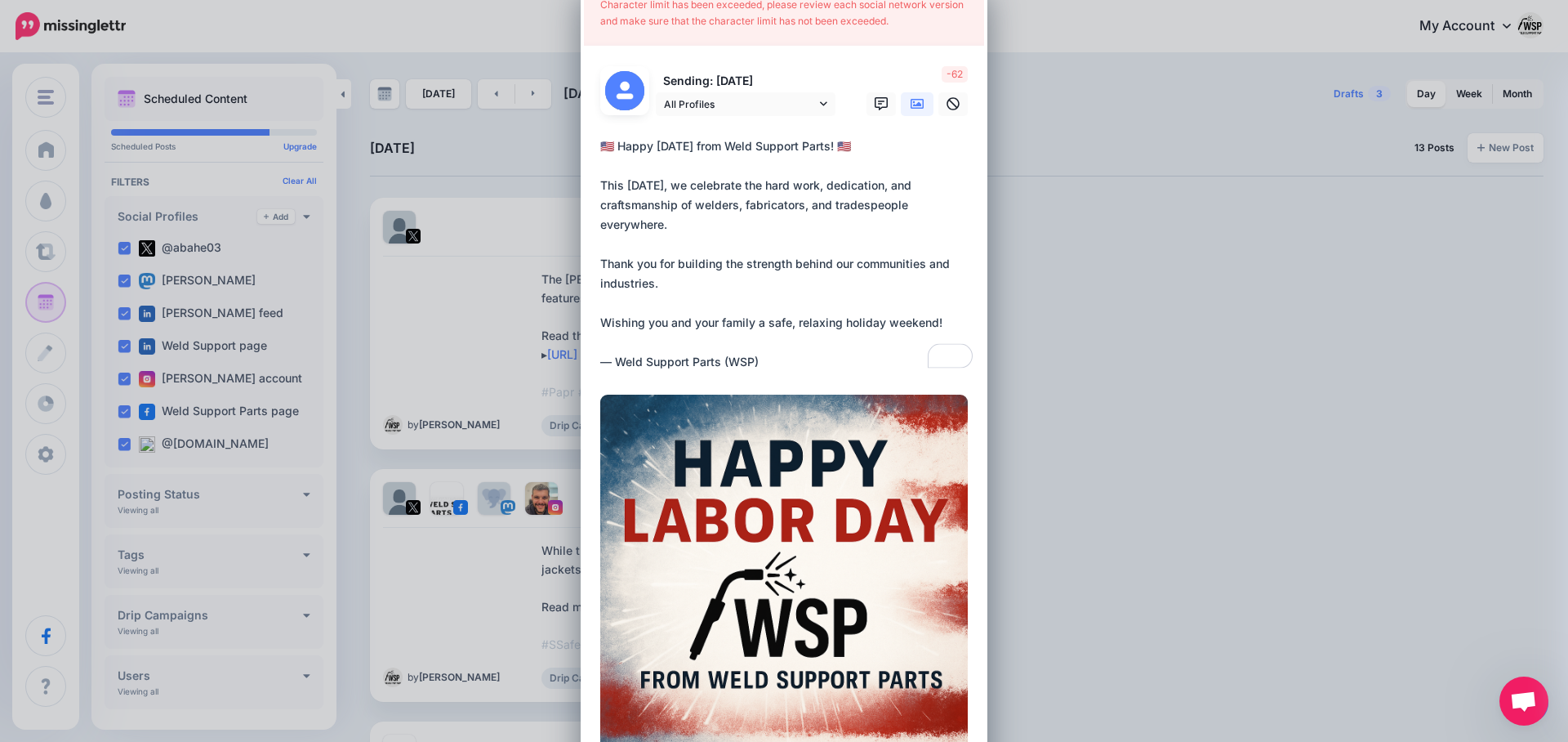
scroll to position [0, 0]
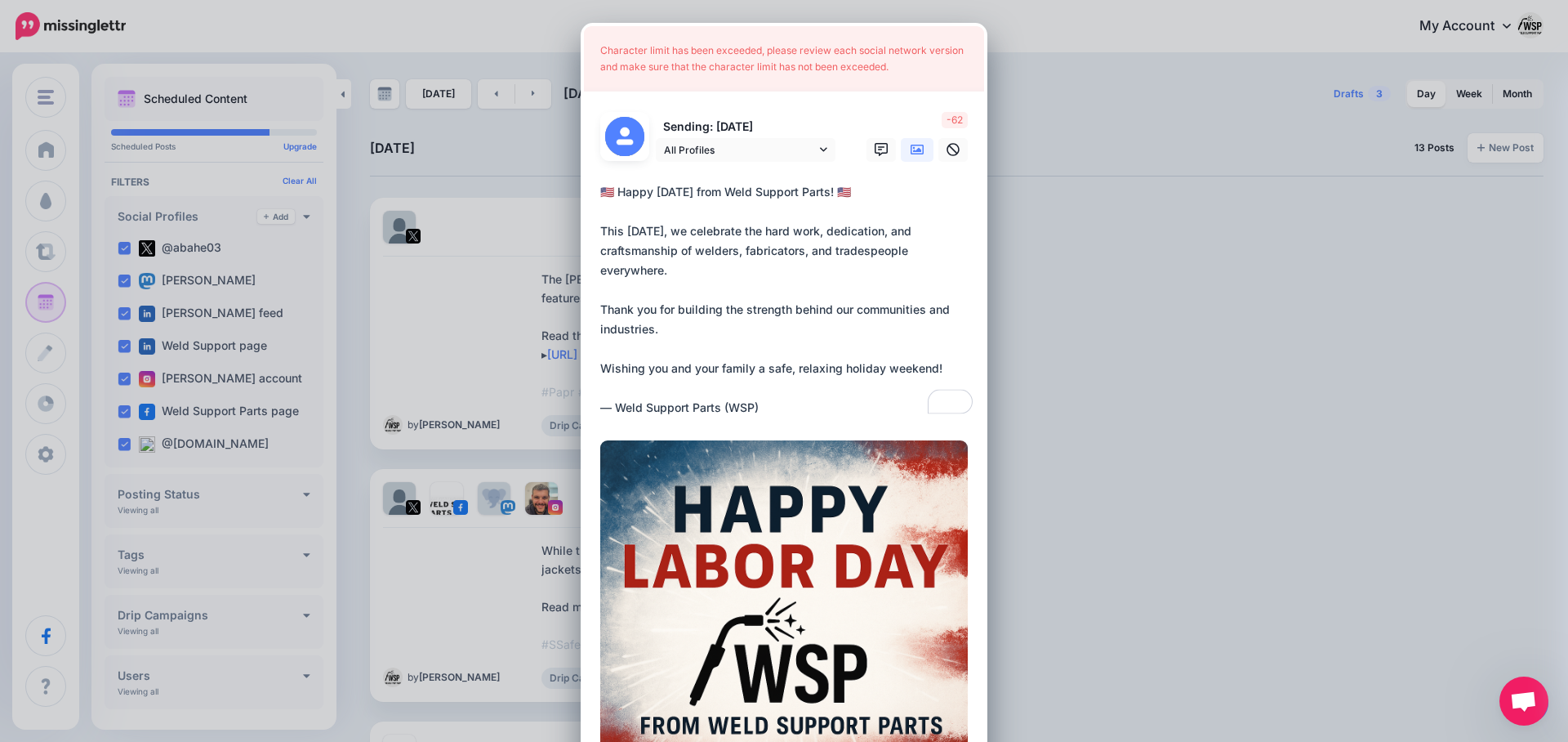
drag, startPoint x: 683, startPoint y: 277, endPoint x: 748, endPoint y: 254, distance: 68.9
click at [748, 254] on textarea "**********" at bounding box center [788, 300] width 375 height 235
drag, startPoint x: 741, startPoint y: 251, endPoint x: 923, endPoint y: 263, distance: 182.4
click at [923, 263] on textarea "**********" at bounding box center [788, 300] width 375 height 235
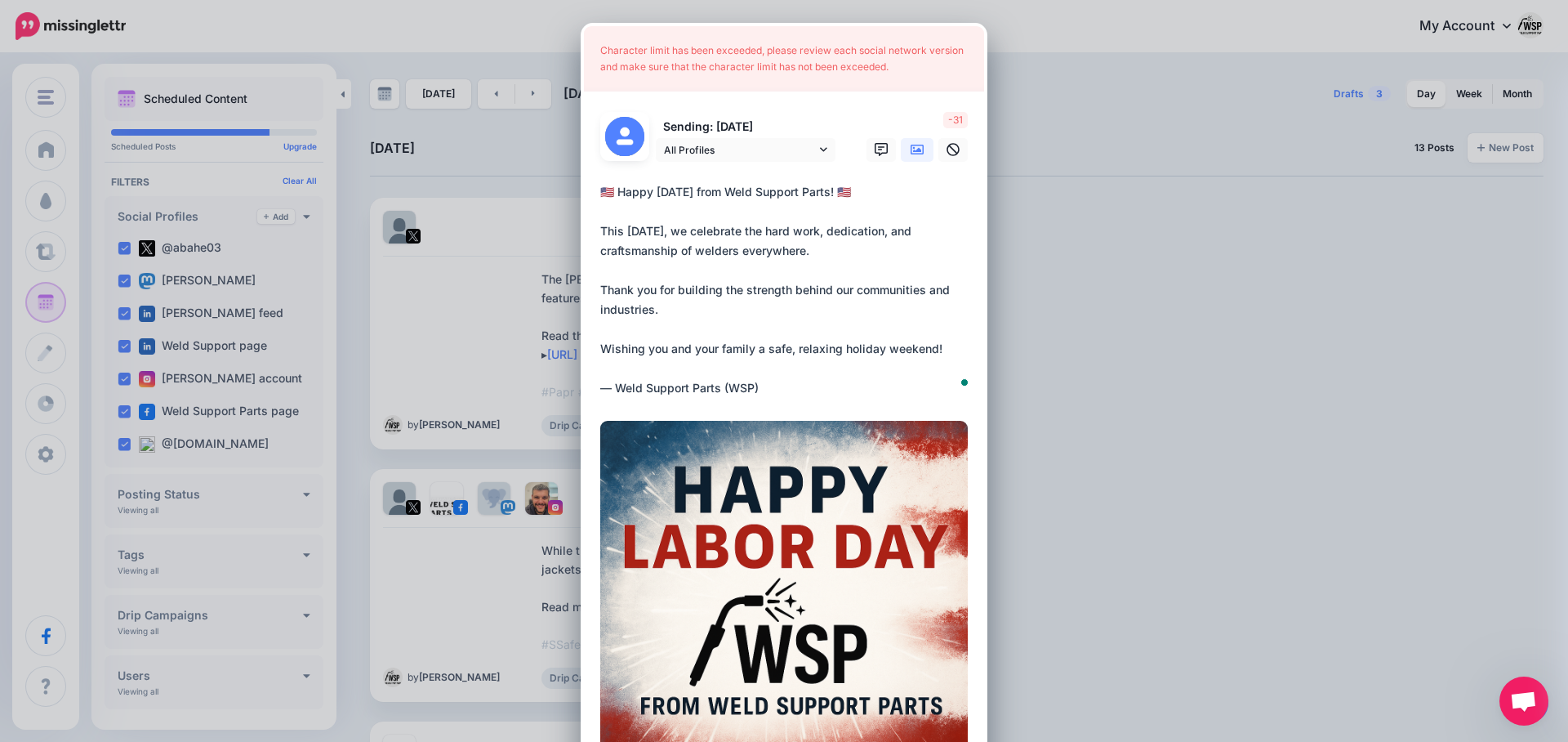
click at [814, 389] on textarea "**********" at bounding box center [788, 290] width 375 height 216
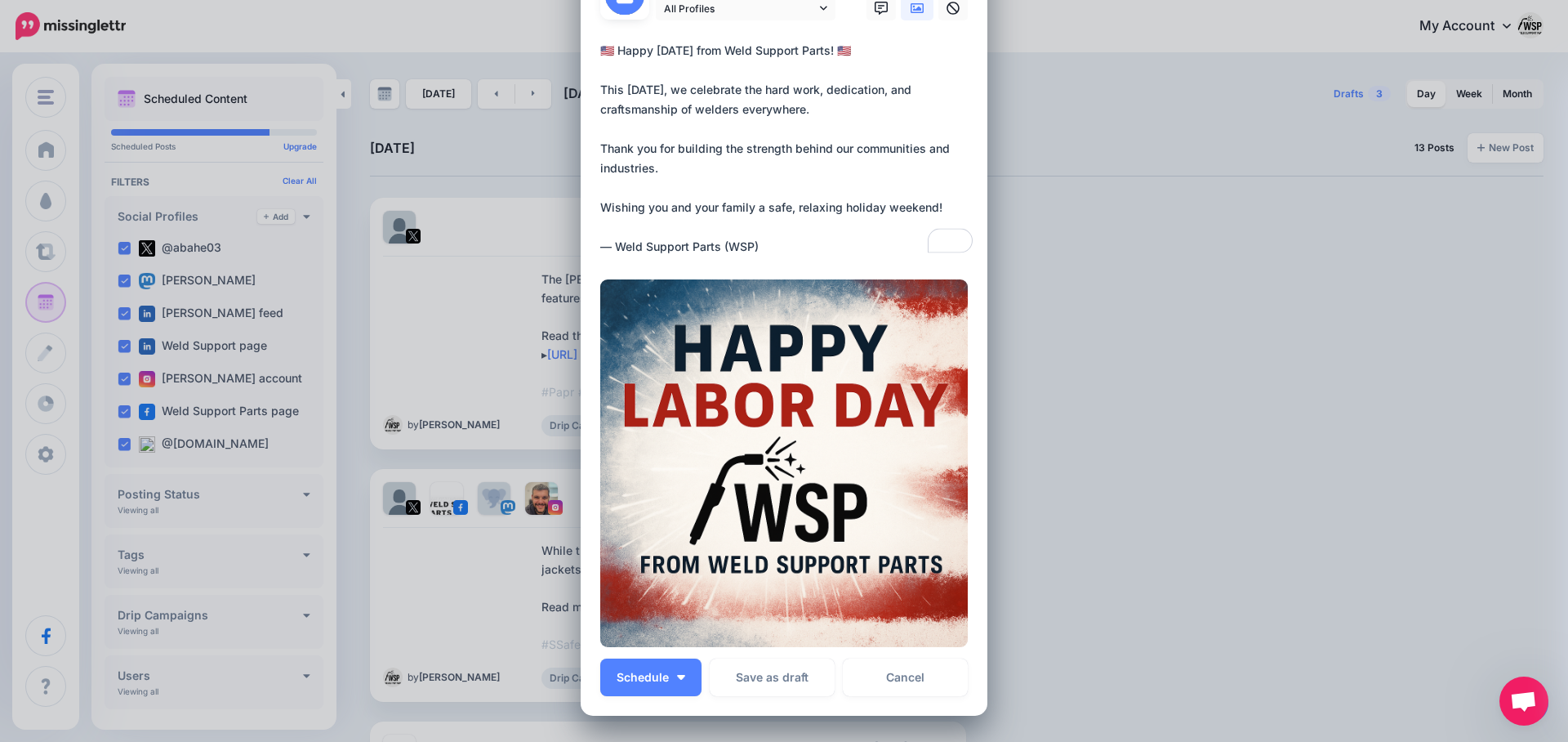
scroll to position [292, 0]
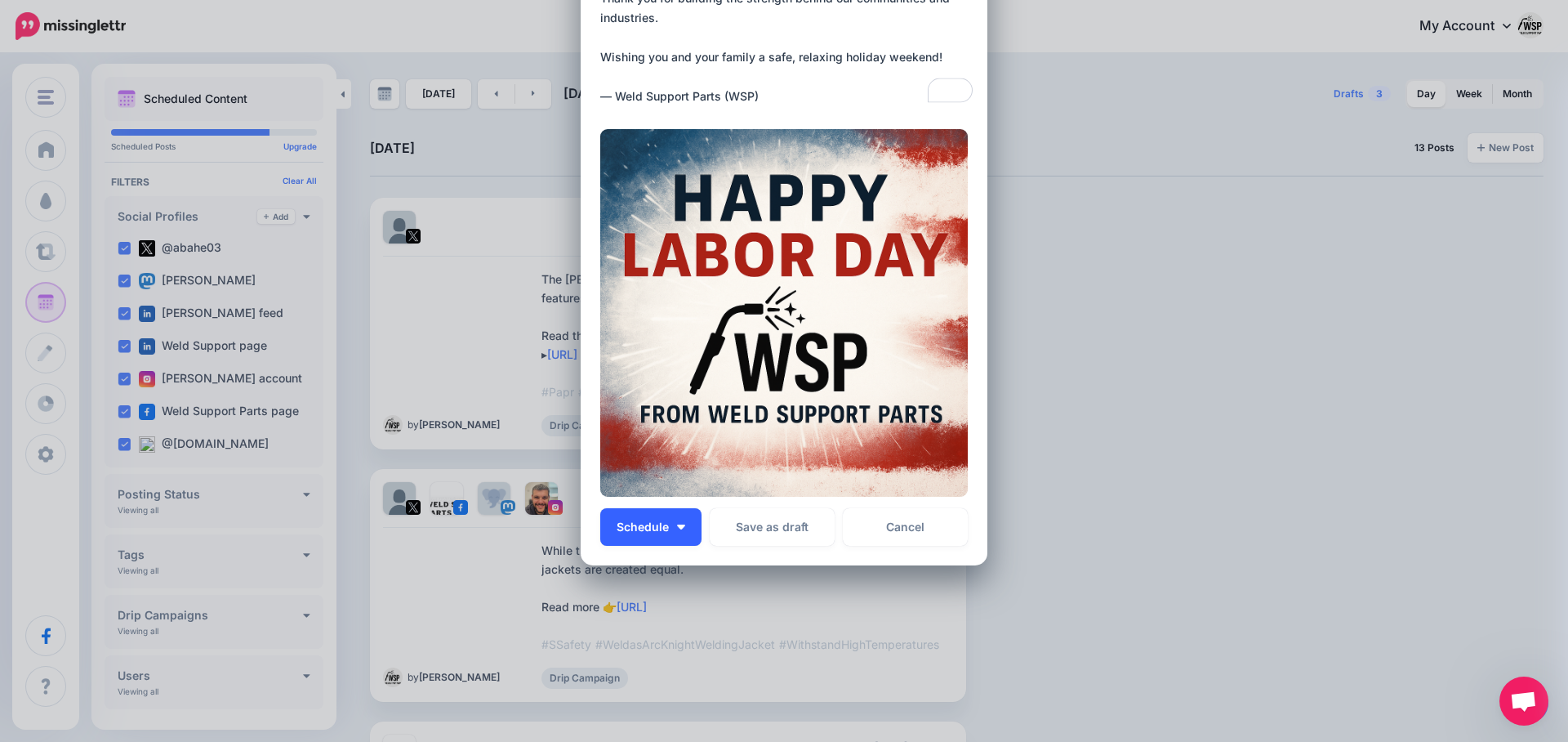
click at [663, 531] on span "Schedule" at bounding box center [643, 527] width 53 height 12
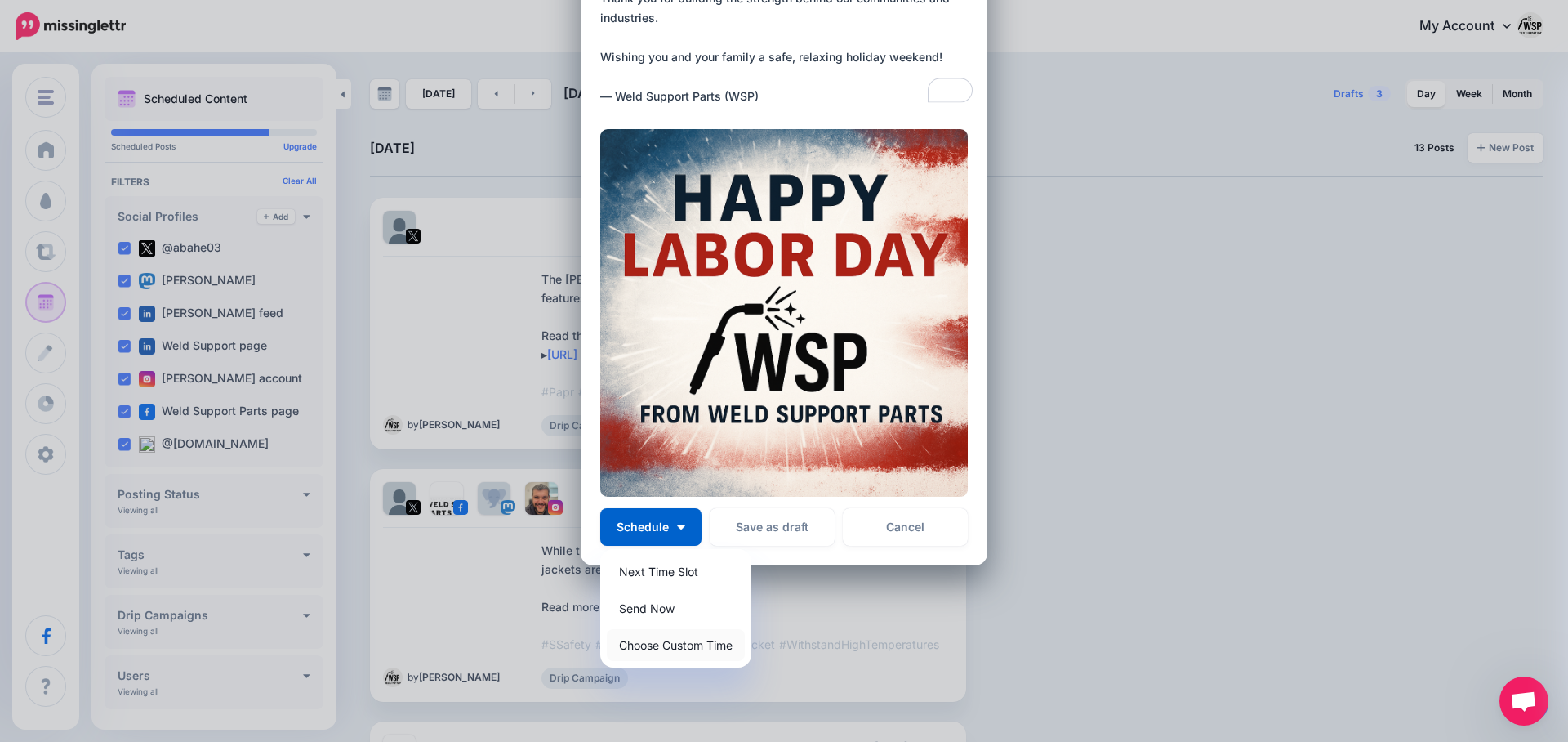
click at [691, 639] on link "Choose Custom Time" at bounding box center [676, 645] width 138 height 32
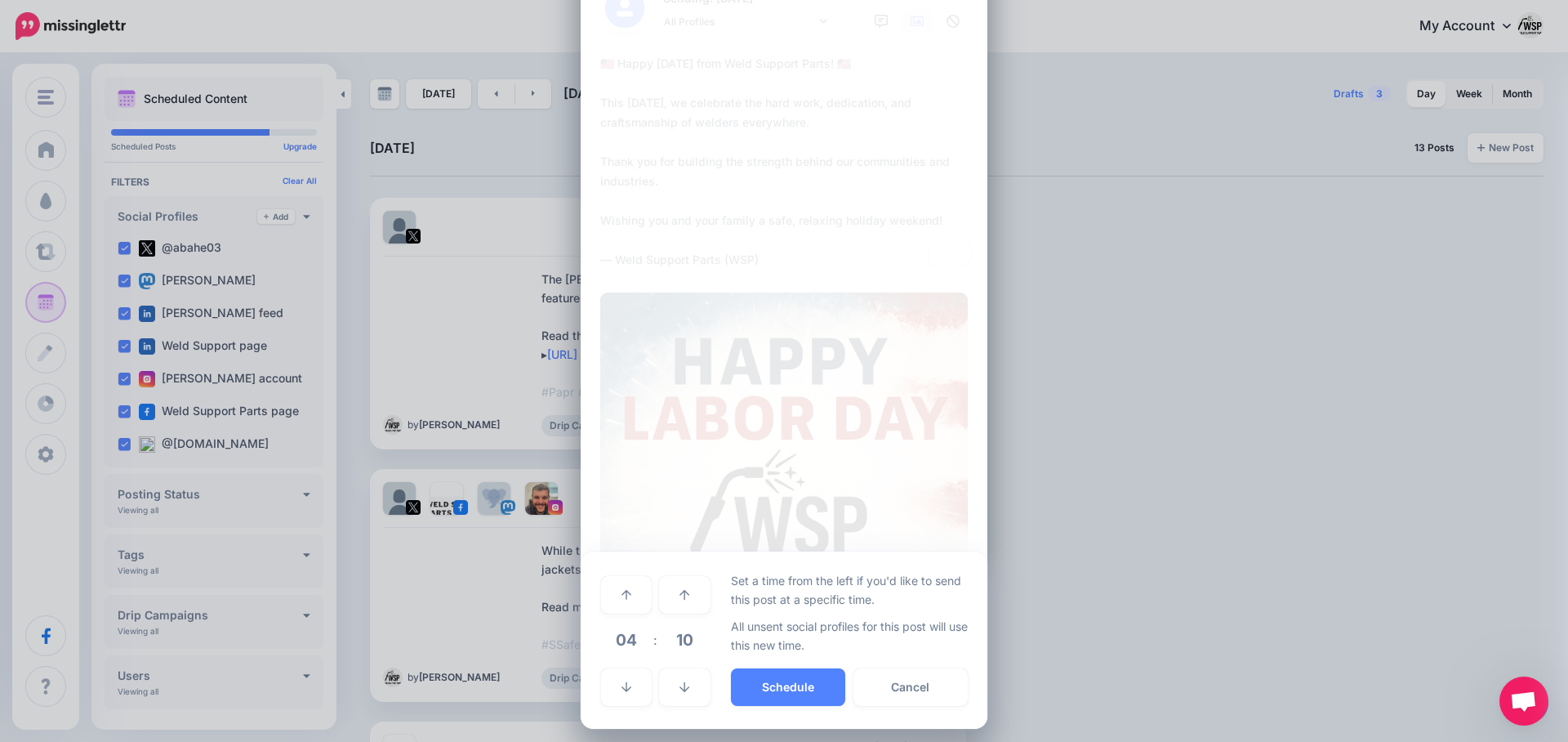
scroll to position [137, 0]
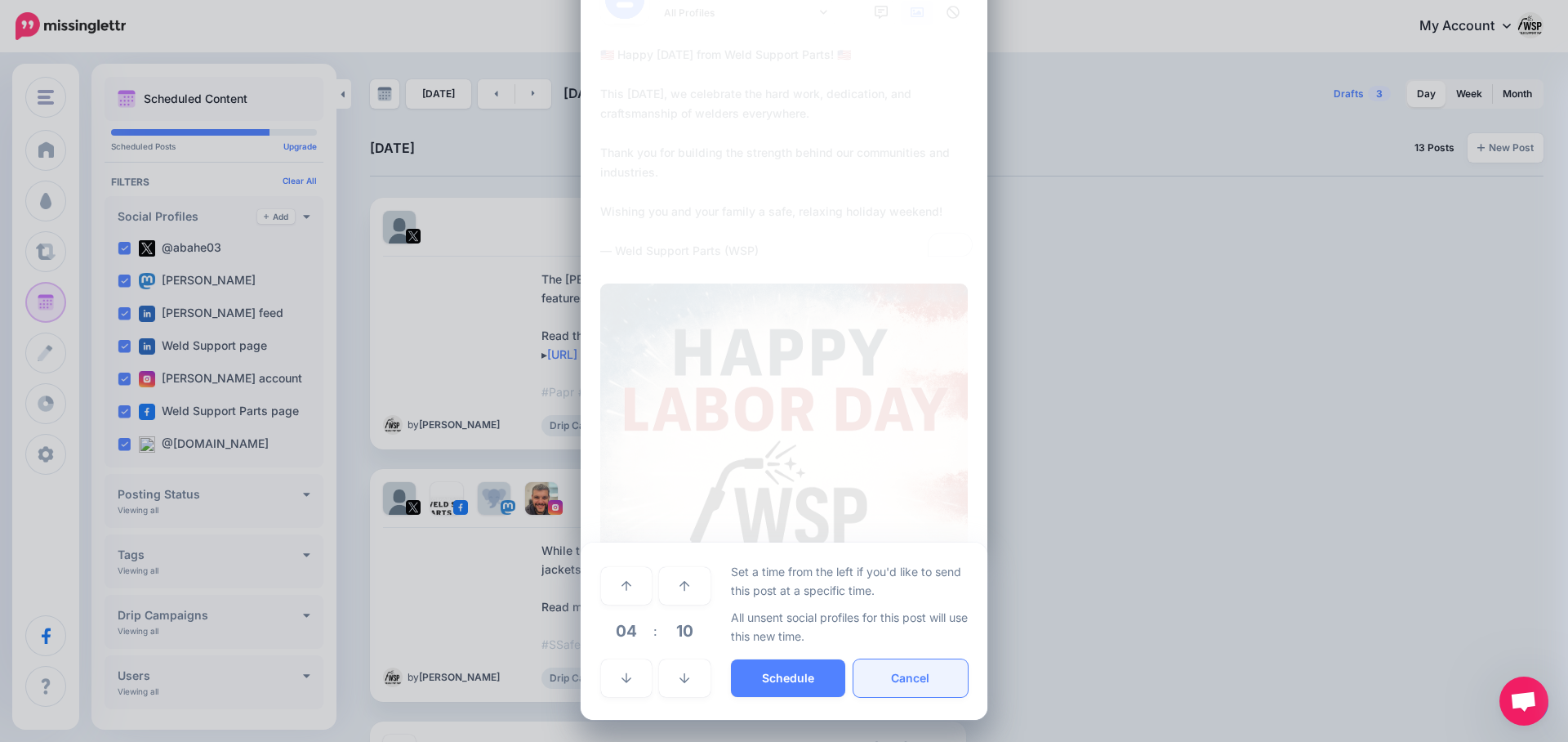
click at [937, 684] on button "Cancel" at bounding box center [910, 679] width 114 height 38
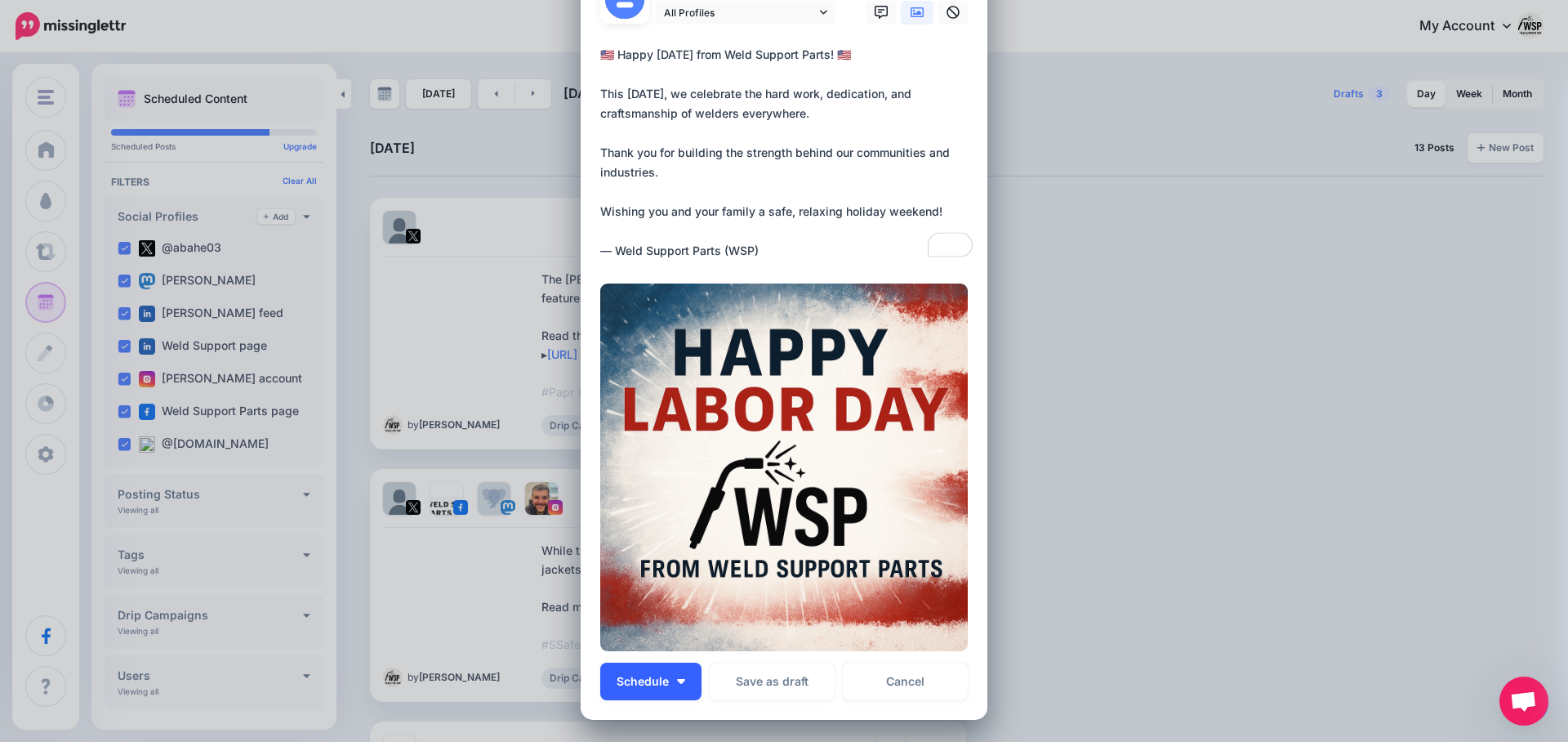
click at [685, 670] on button "Schedule" at bounding box center [651, 682] width 101 height 38
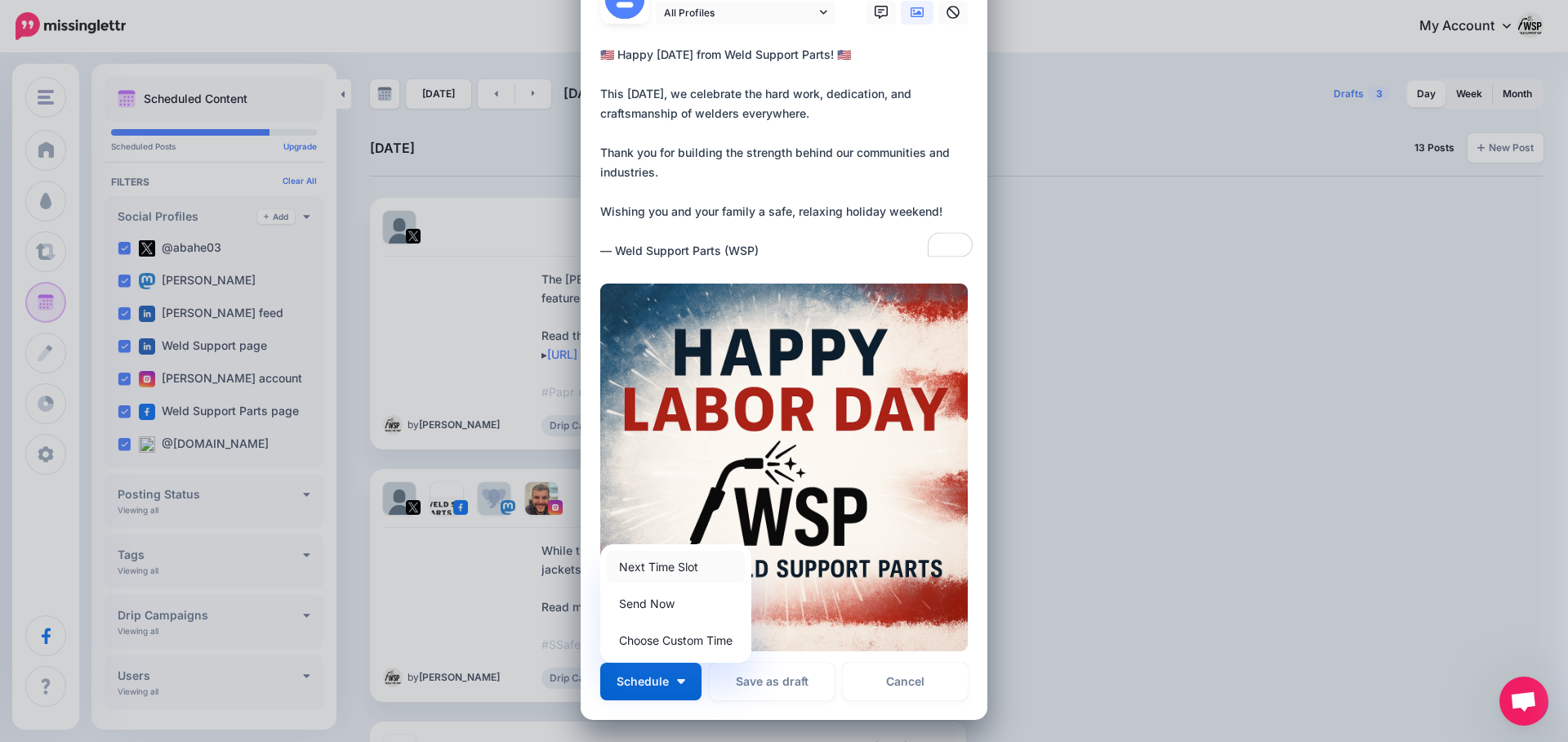
click at [683, 560] on link "Next Time Slot" at bounding box center [676, 566] width 138 height 32
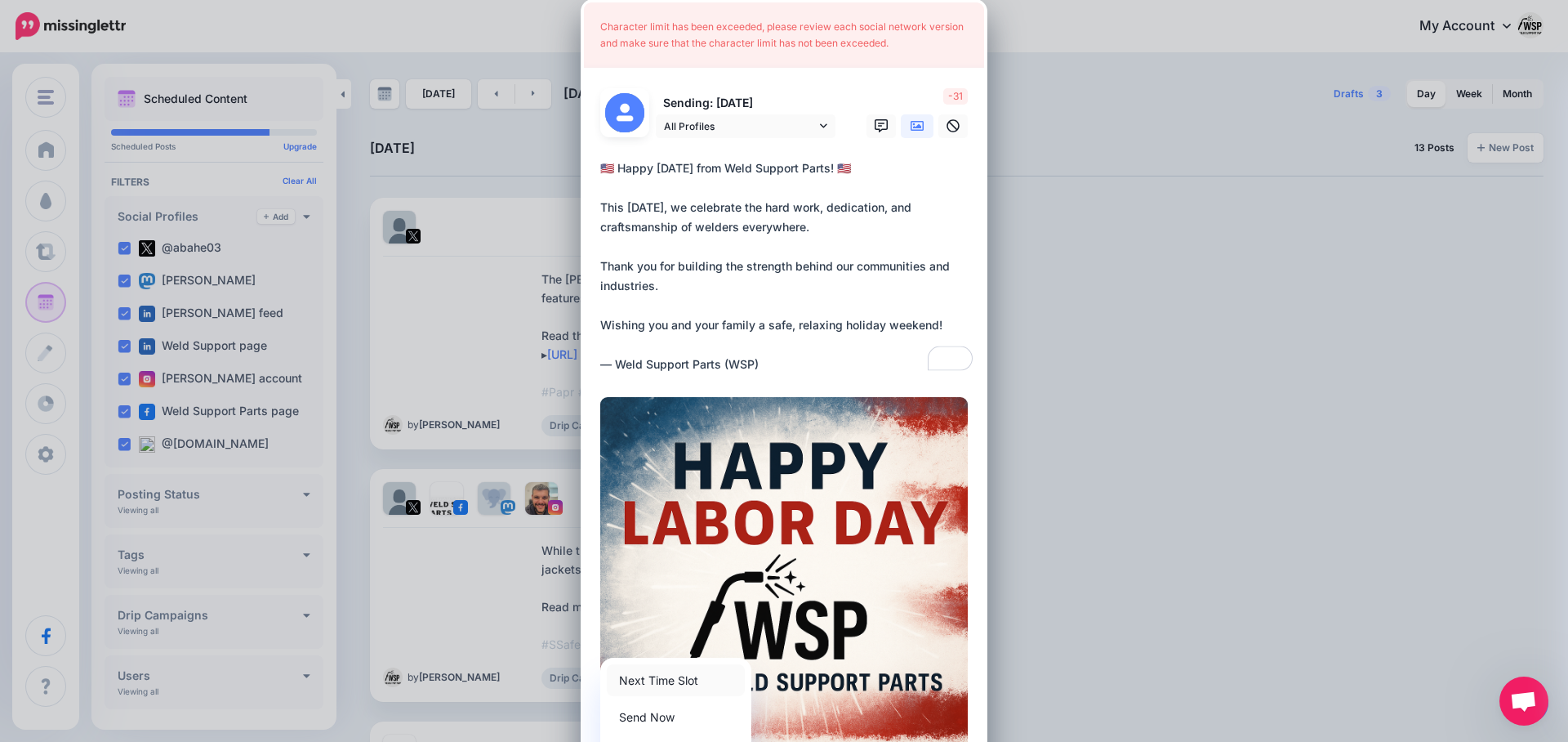
scroll to position [0, 0]
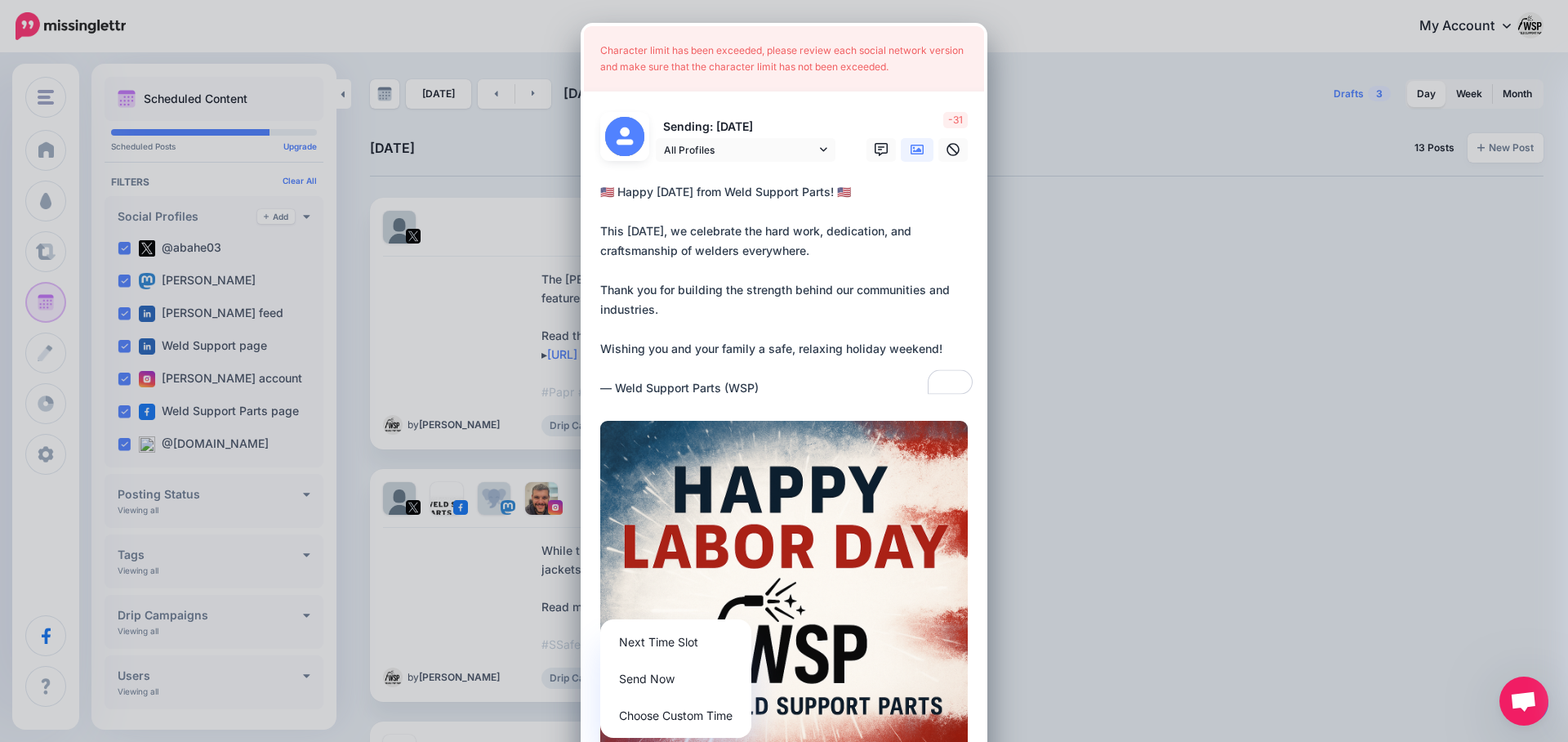
click at [802, 342] on textarea "**********" at bounding box center [788, 290] width 375 height 216
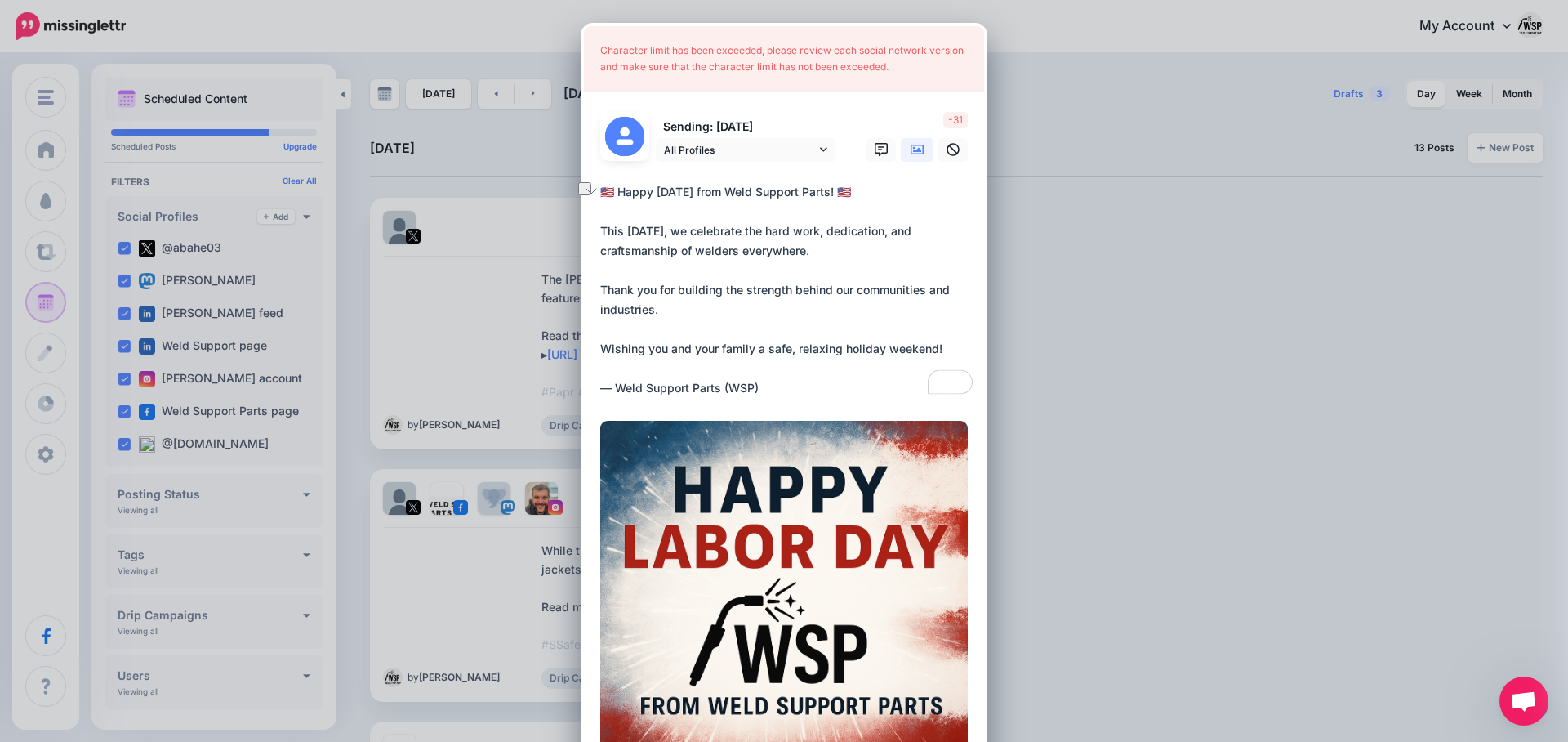
drag, startPoint x: 853, startPoint y: 196, endPoint x: 714, endPoint y: 197, distance: 139.0
click at [714, 197] on textarea "**********" at bounding box center [788, 290] width 375 height 216
click at [708, 270] on textarea "**********" at bounding box center [788, 290] width 375 height 216
click at [621, 191] on textarea "**********" at bounding box center [788, 290] width 375 height 216
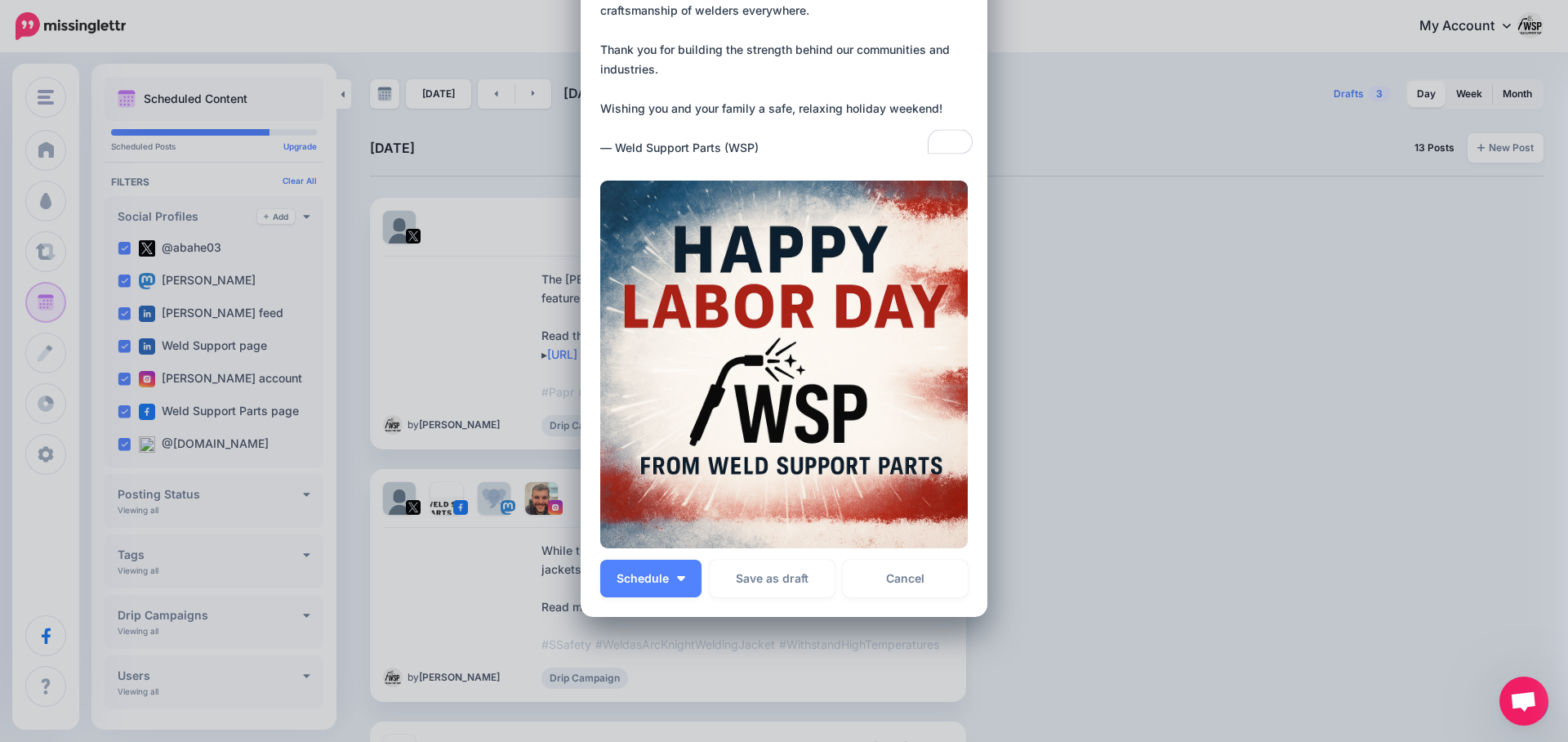
scroll to position [239, 0]
click at [682, 573] on button "Schedule" at bounding box center [651, 579] width 101 height 38
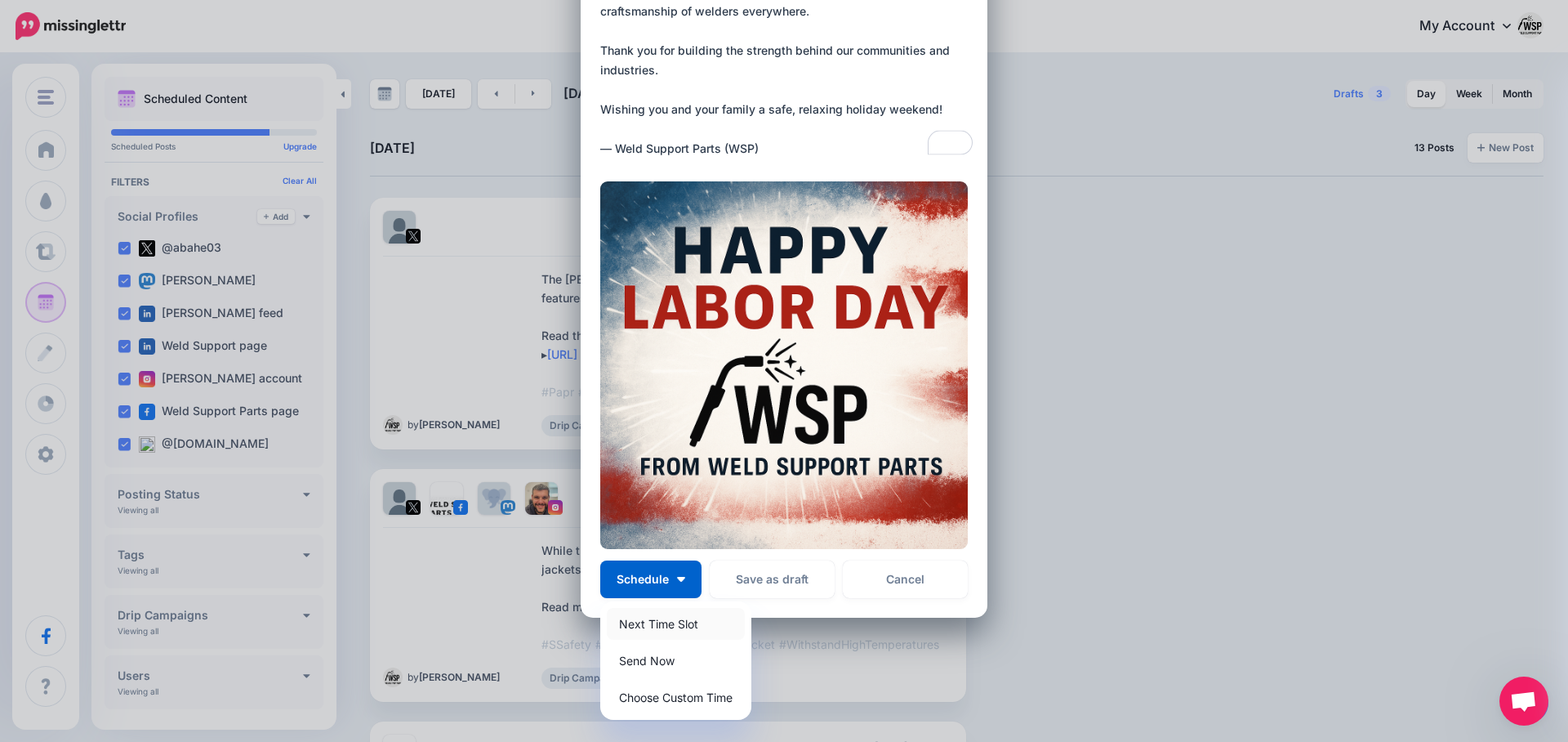
click at [674, 620] on link "Next Time Slot" at bounding box center [676, 624] width 138 height 32
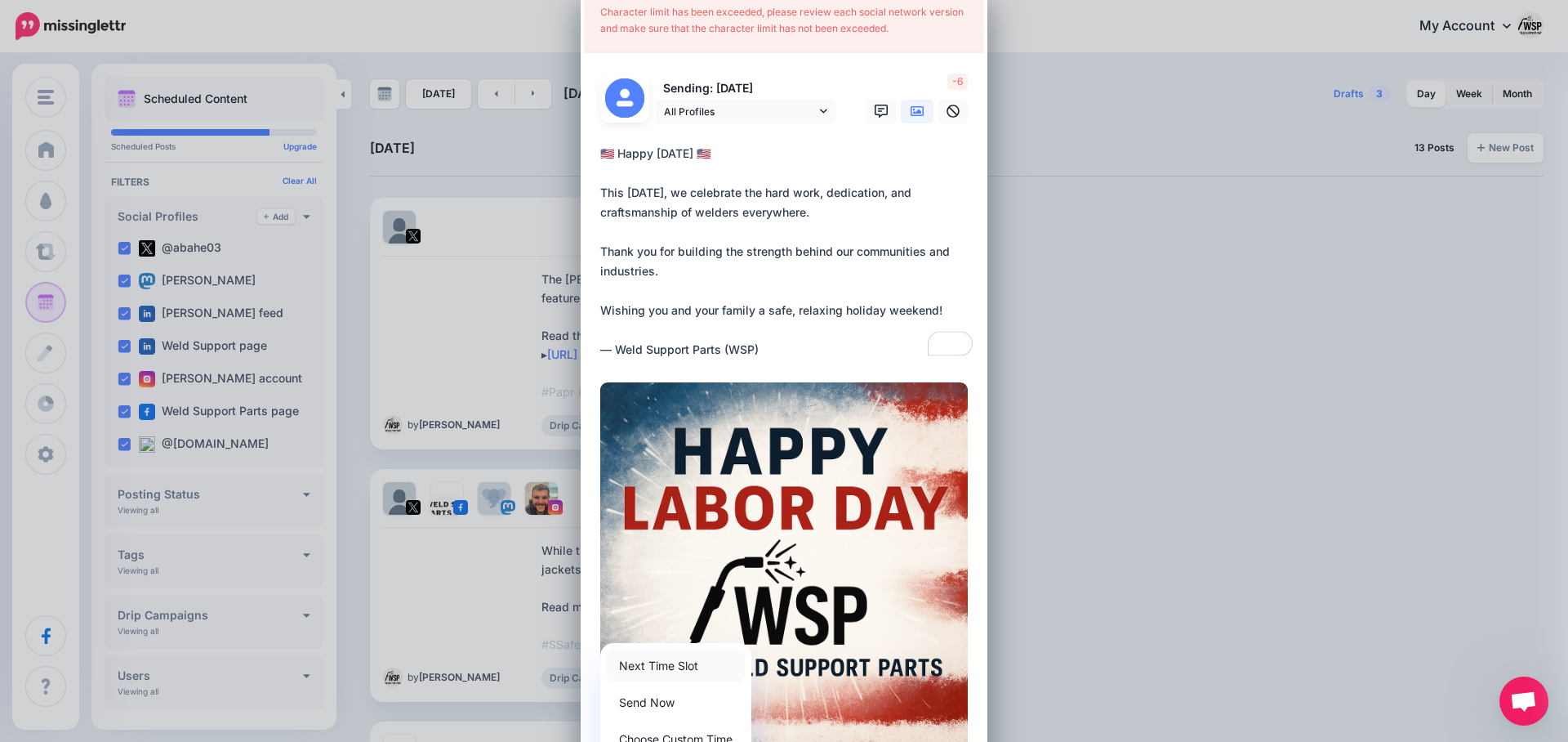
scroll to position [0, 0]
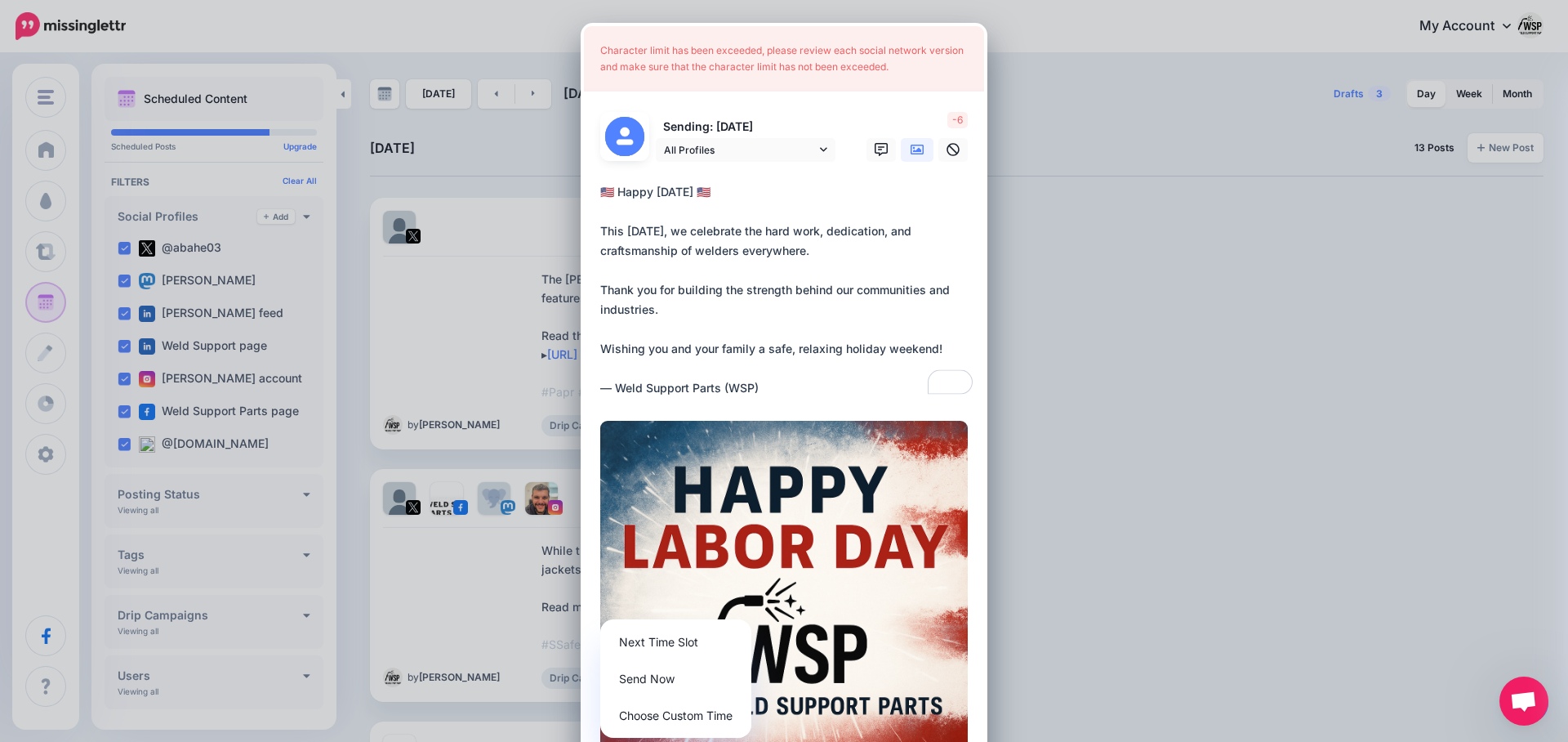
click at [824, 353] on textarea "**********" at bounding box center [788, 290] width 375 height 216
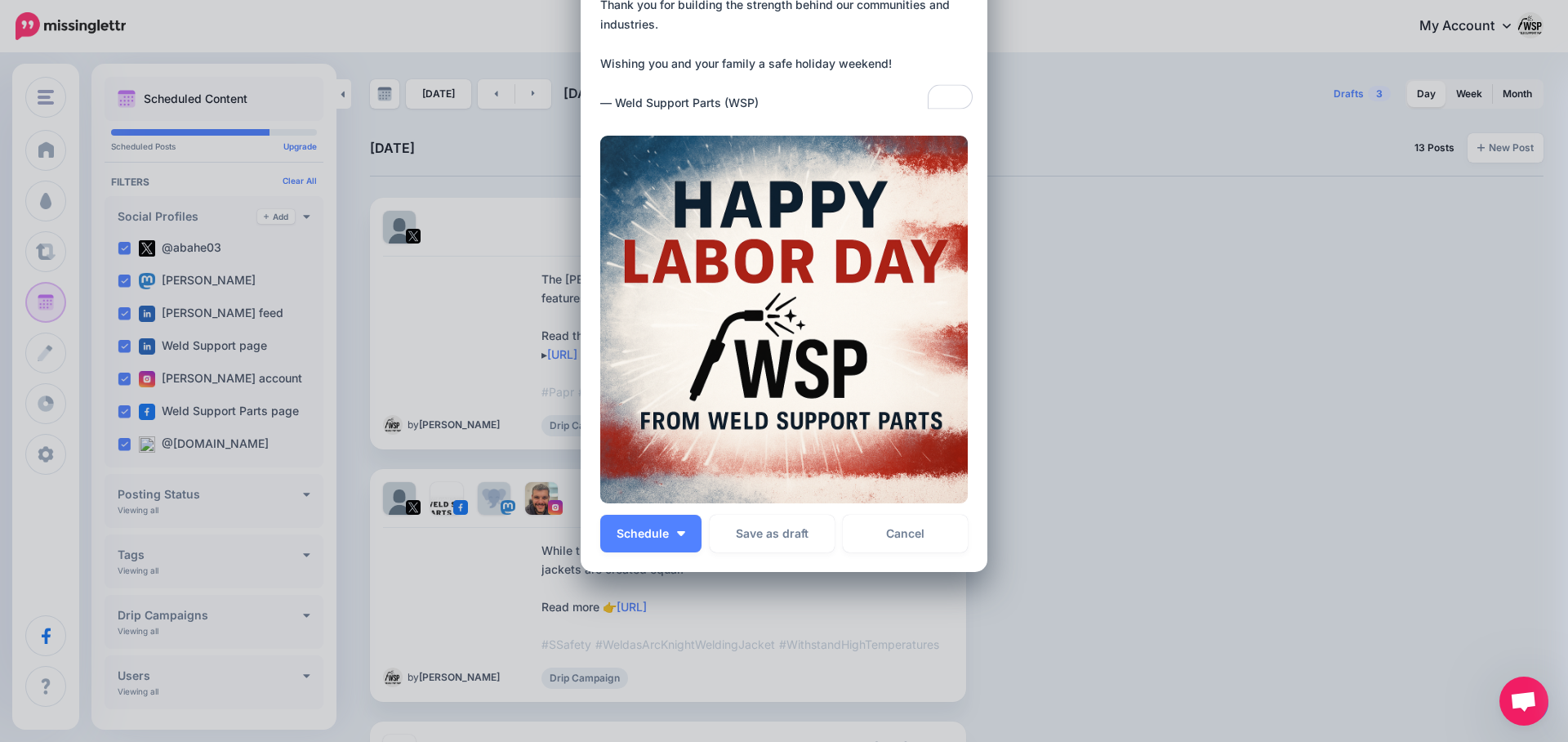
scroll to position [292, 0]
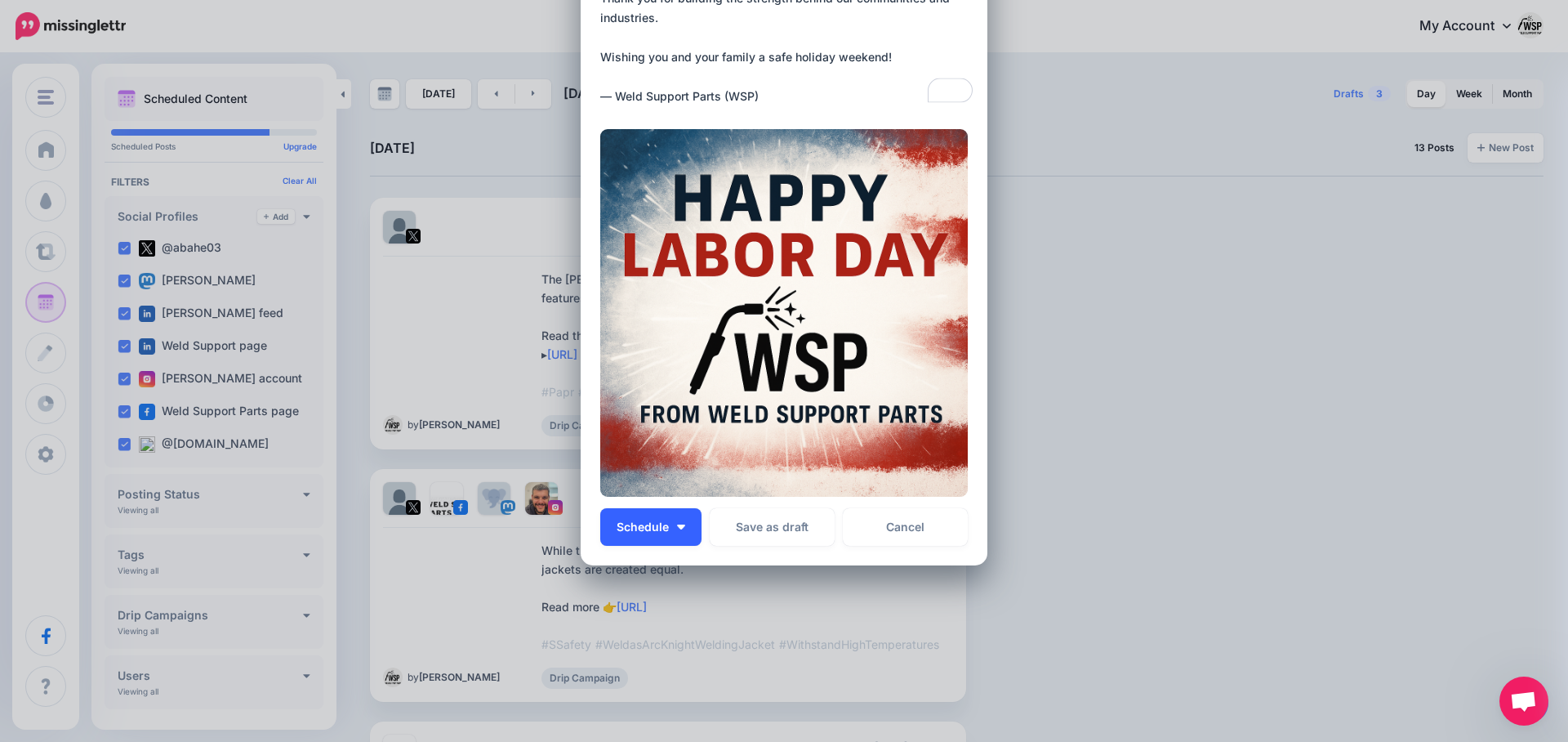
type textarea "**********"
click at [685, 525] on button "Schedule" at bounding box center [651, 528] width 101 height 38
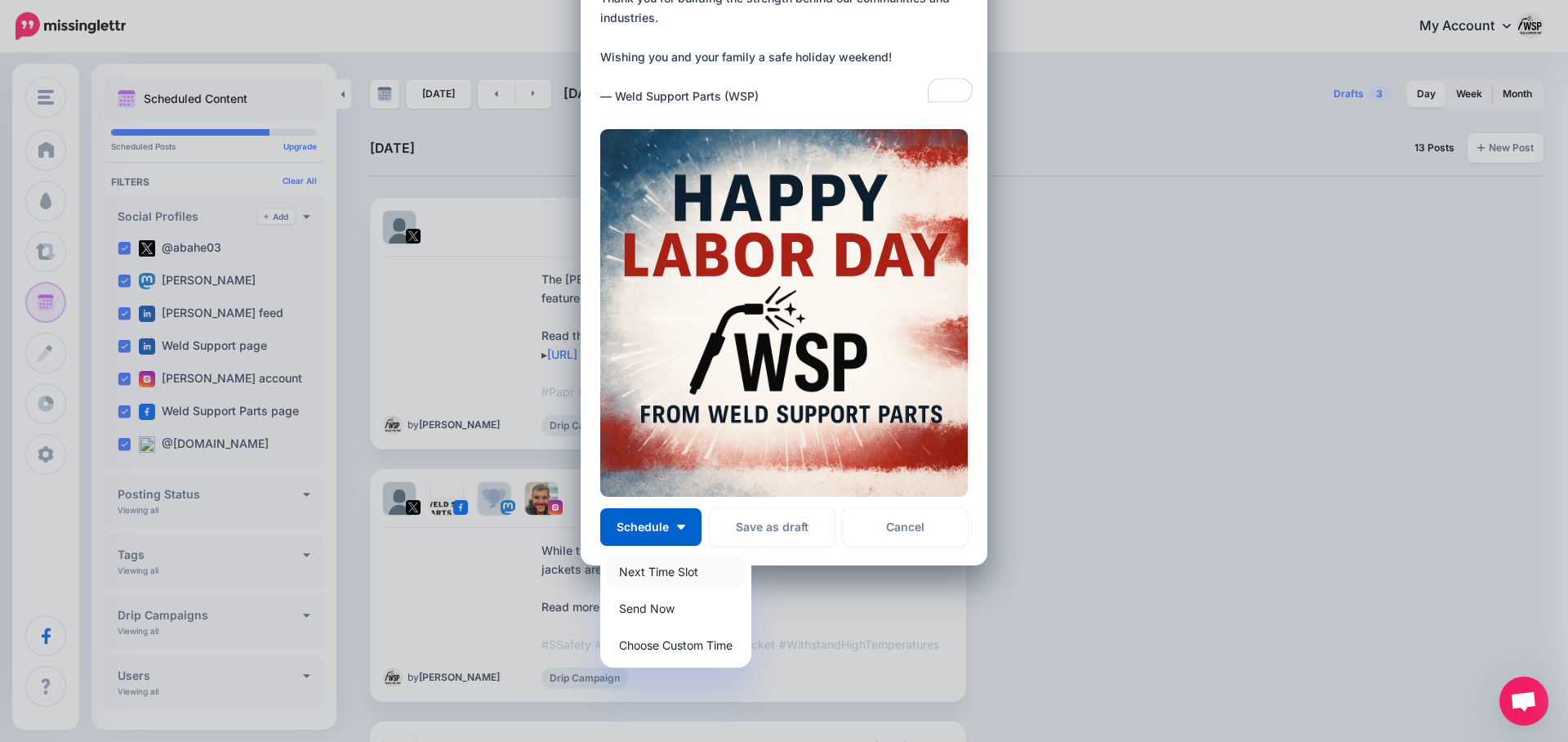
click at [670, 567] on link "Next Time Slot" at bounding box center [676, 571] width 138 height 32
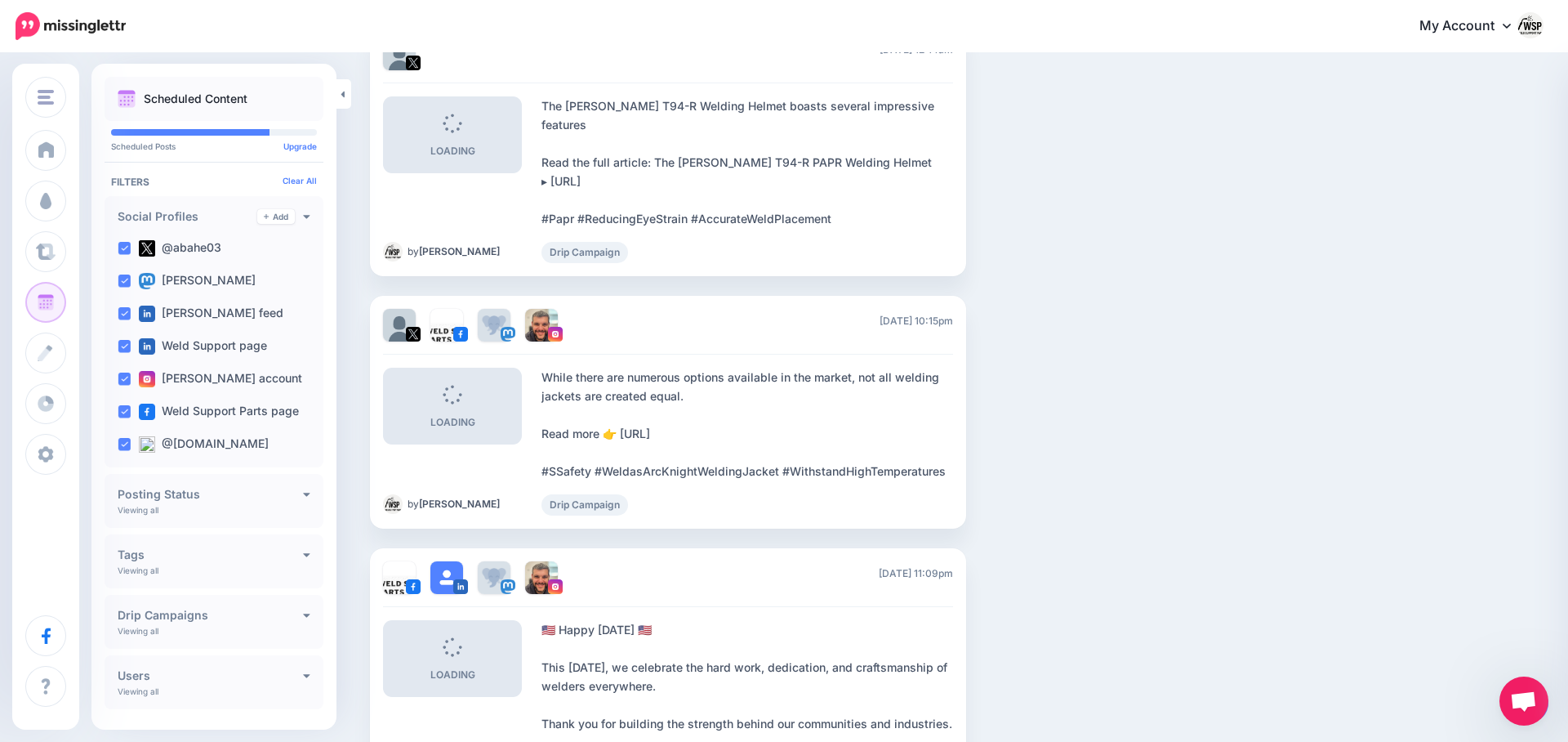
scroll to position [0, 0]
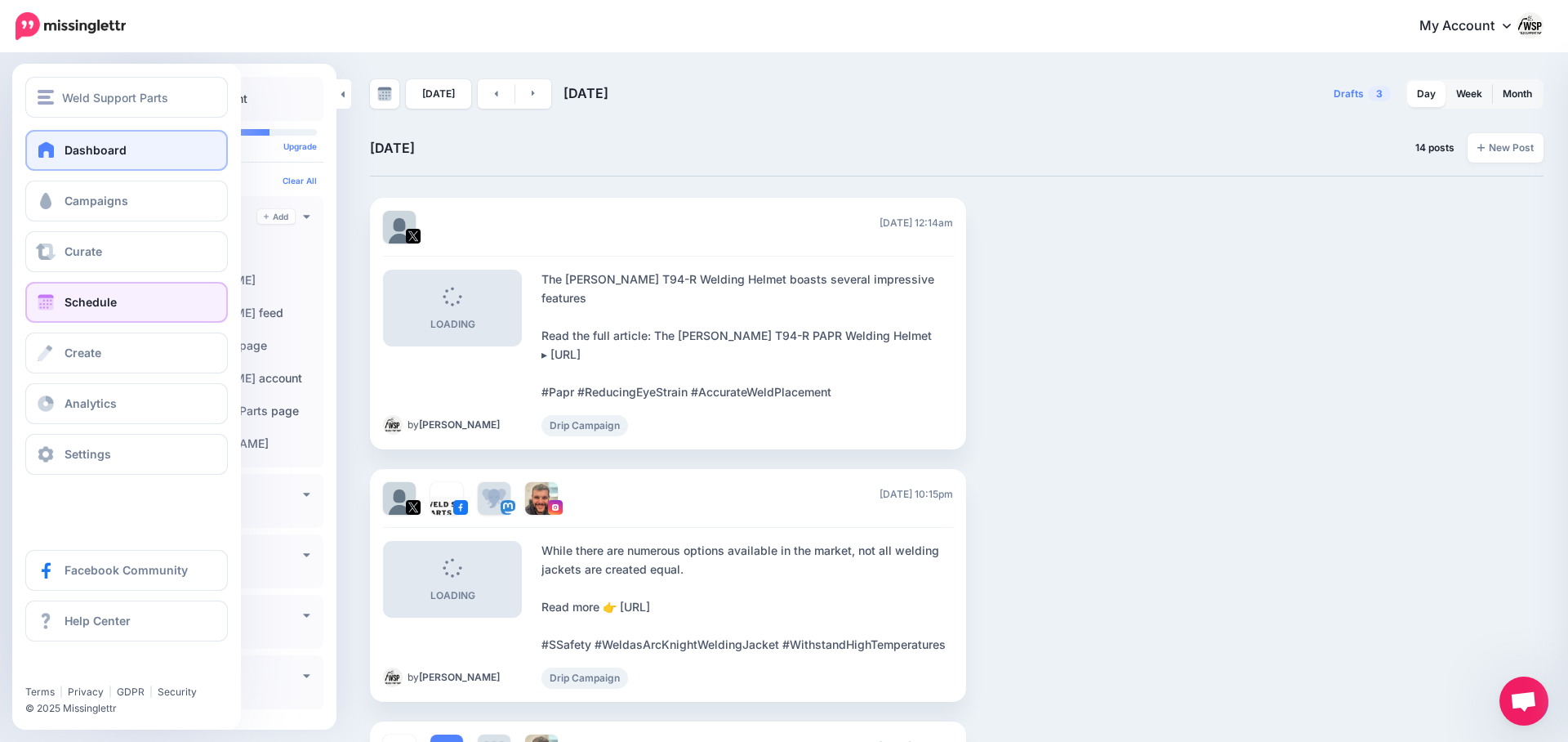
click at [49, 147] on span at bounding box center [47, 150] width 21 height 16
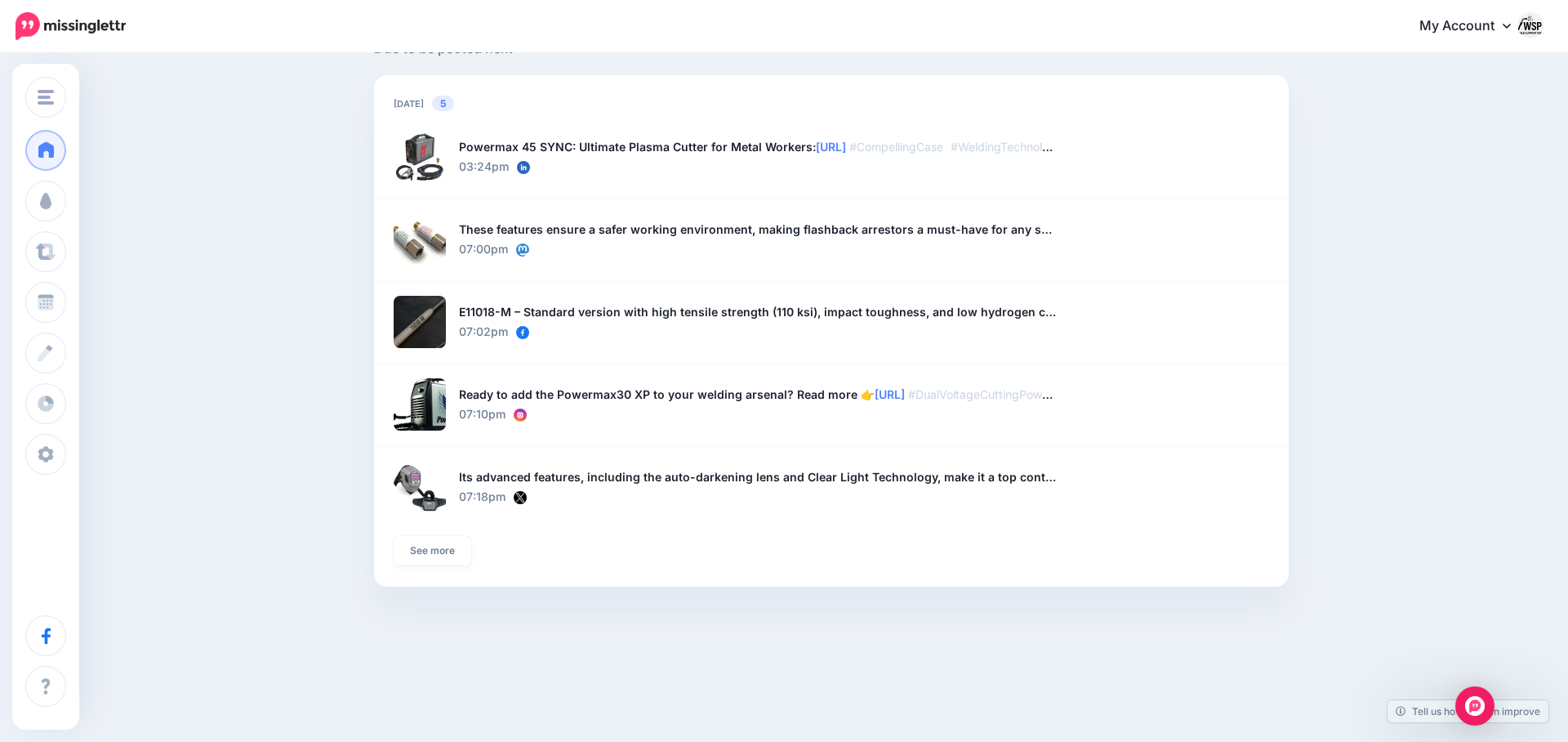
scroll to position [1129, 0]
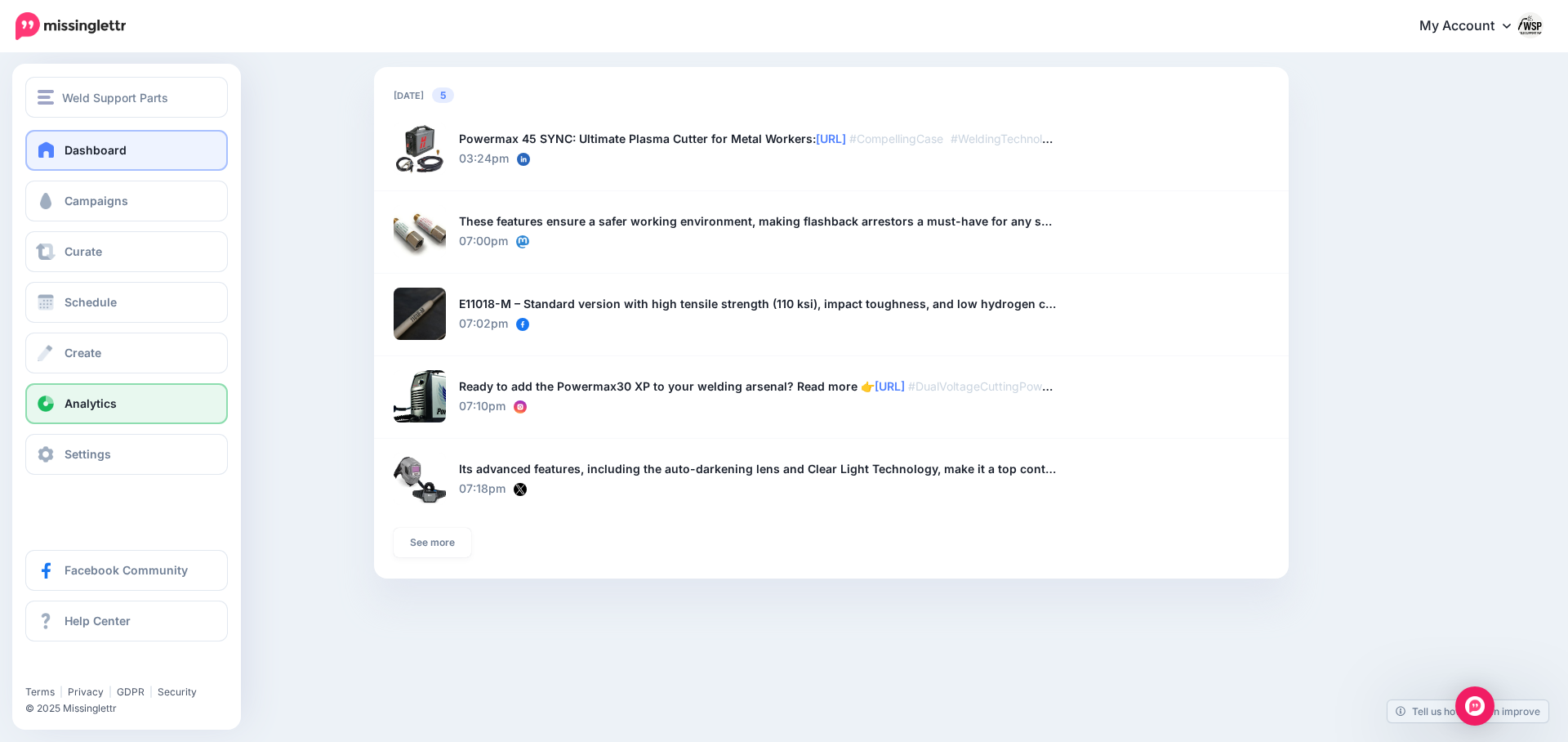
click at [79, 407] on span "Analytics" at bounding box center [91, 403] width 53 height 14
